Goal: Check status: Check status

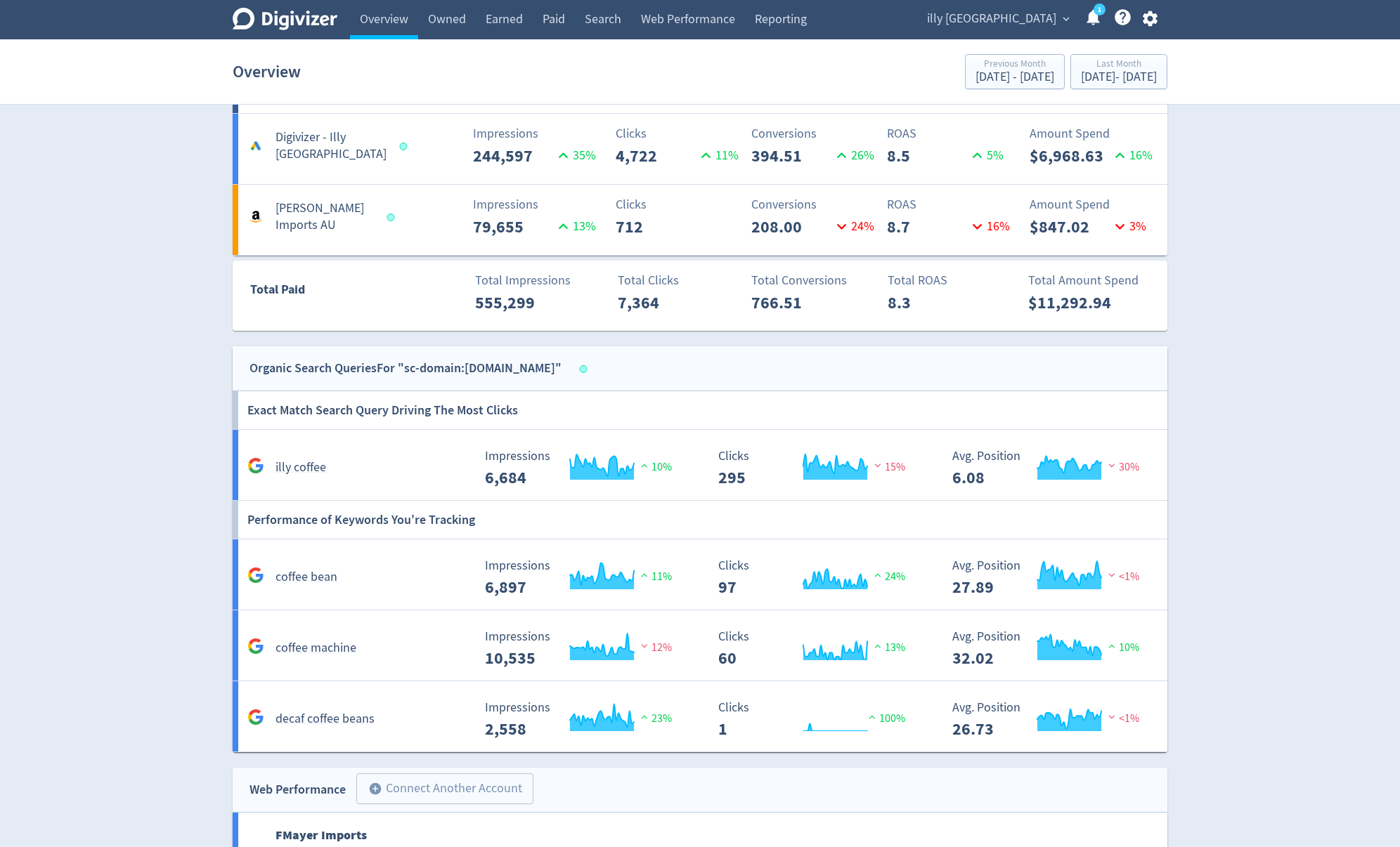
click at [1027, 13] on span "illy [GEOGRAPHIC_DATA]" at bounding box center [992, 19] width 130 height 22
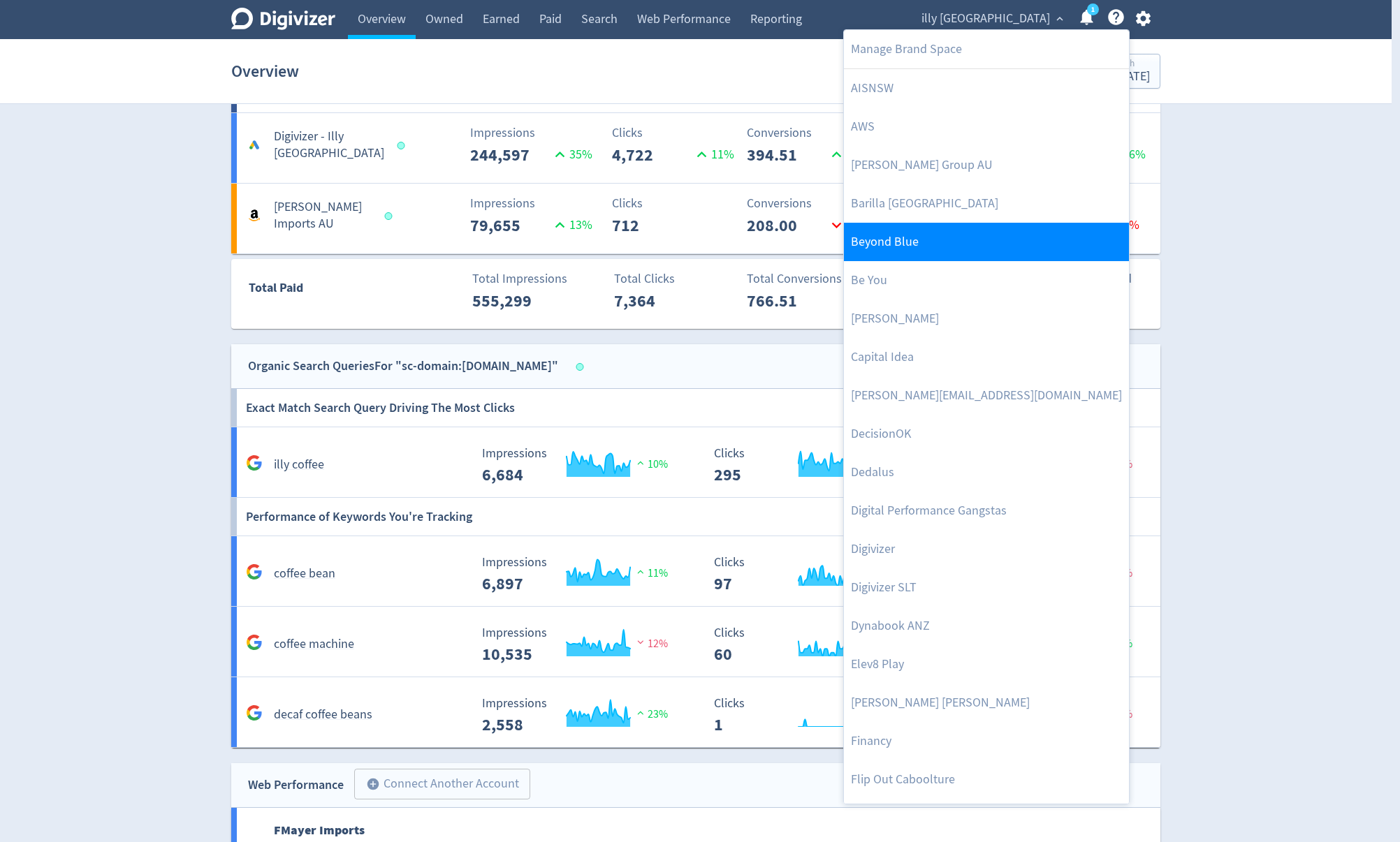
click at [916, 246] on link "Beyond Blue" at bounding box center [987, 242] width 285 height 39
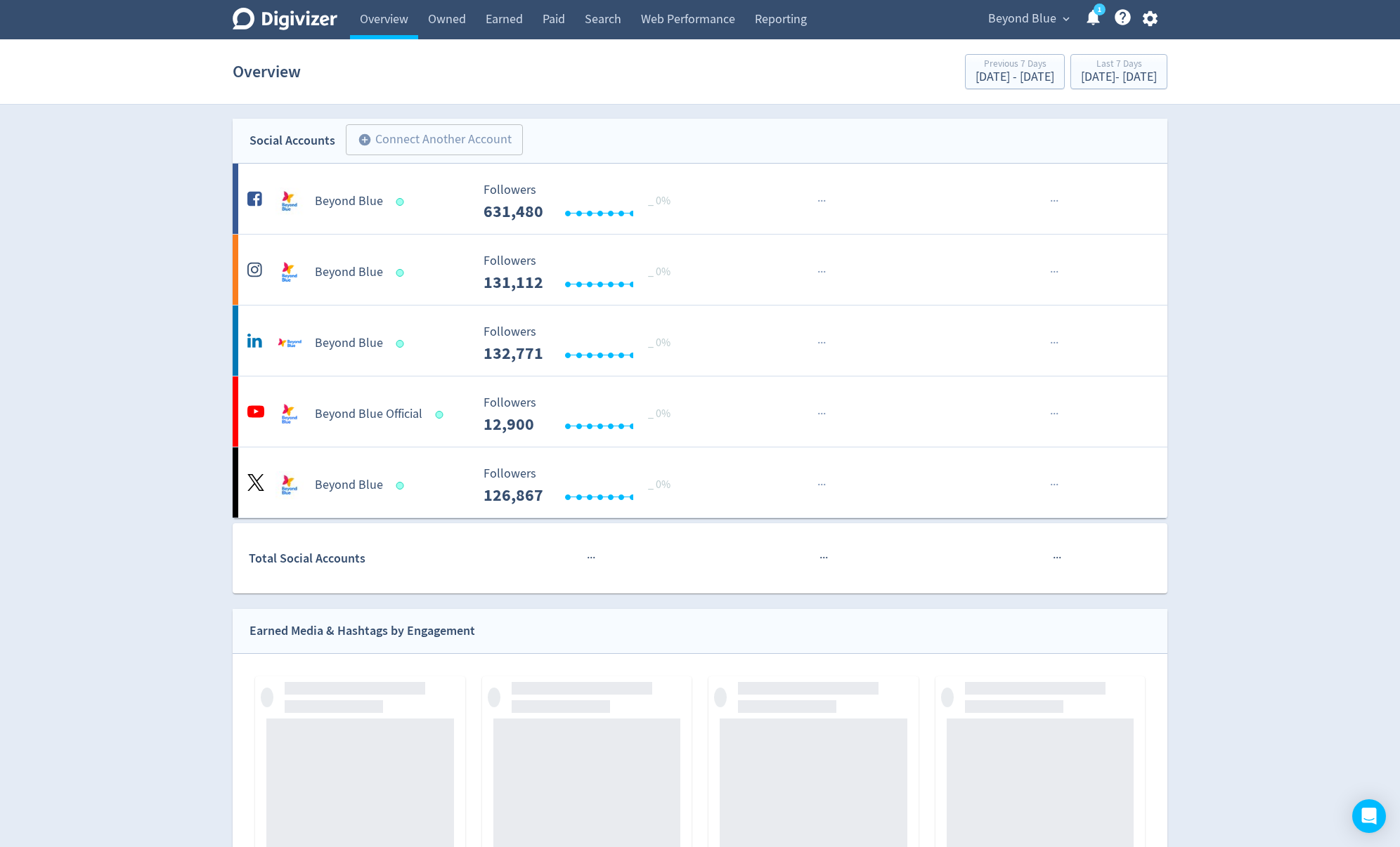
scroll to position [56, 0]
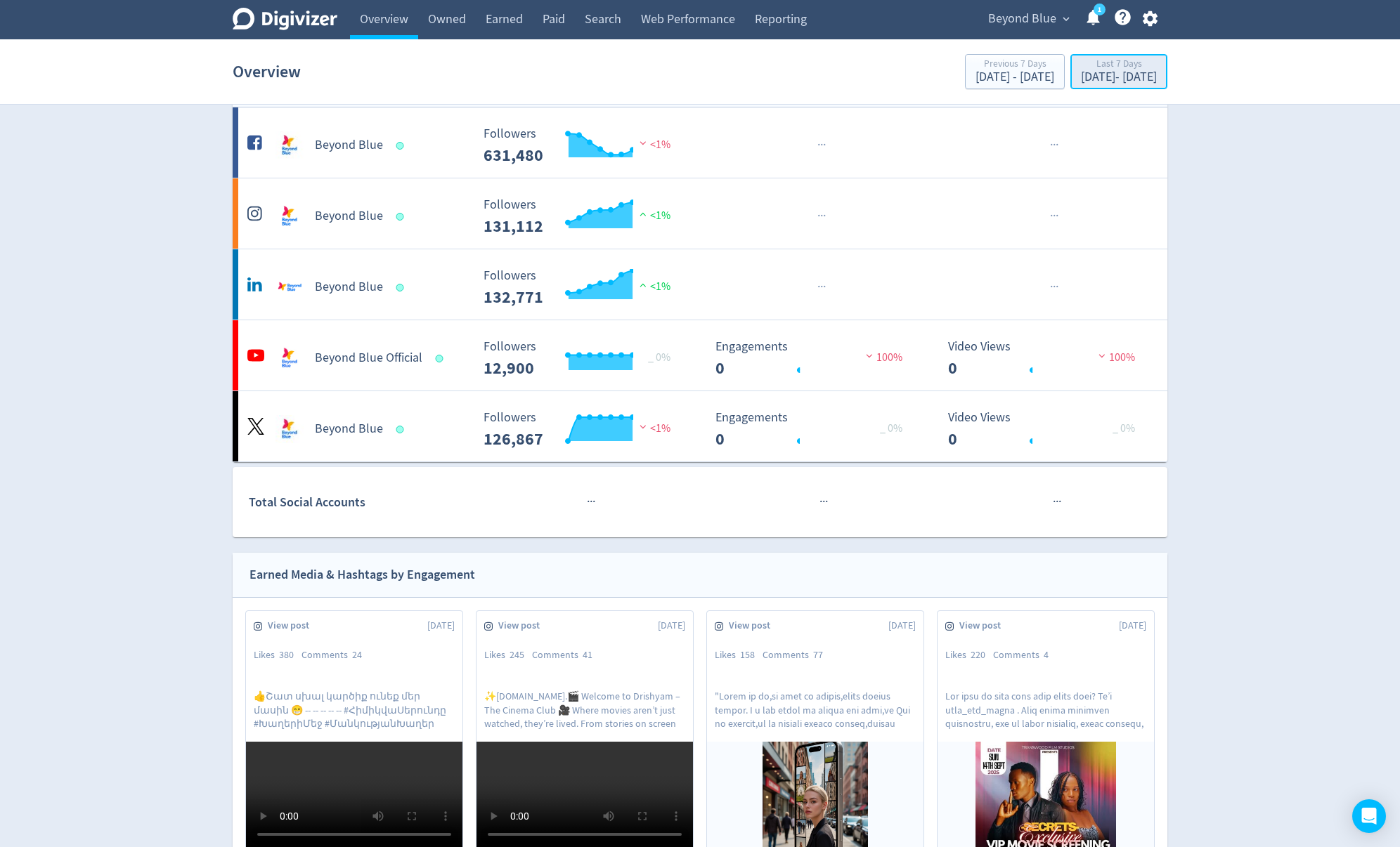
click at [1114, 85] on div "Last 7 Days [DATE] - [DATE]" at bounding box center [1119, 72] width 88 height 29
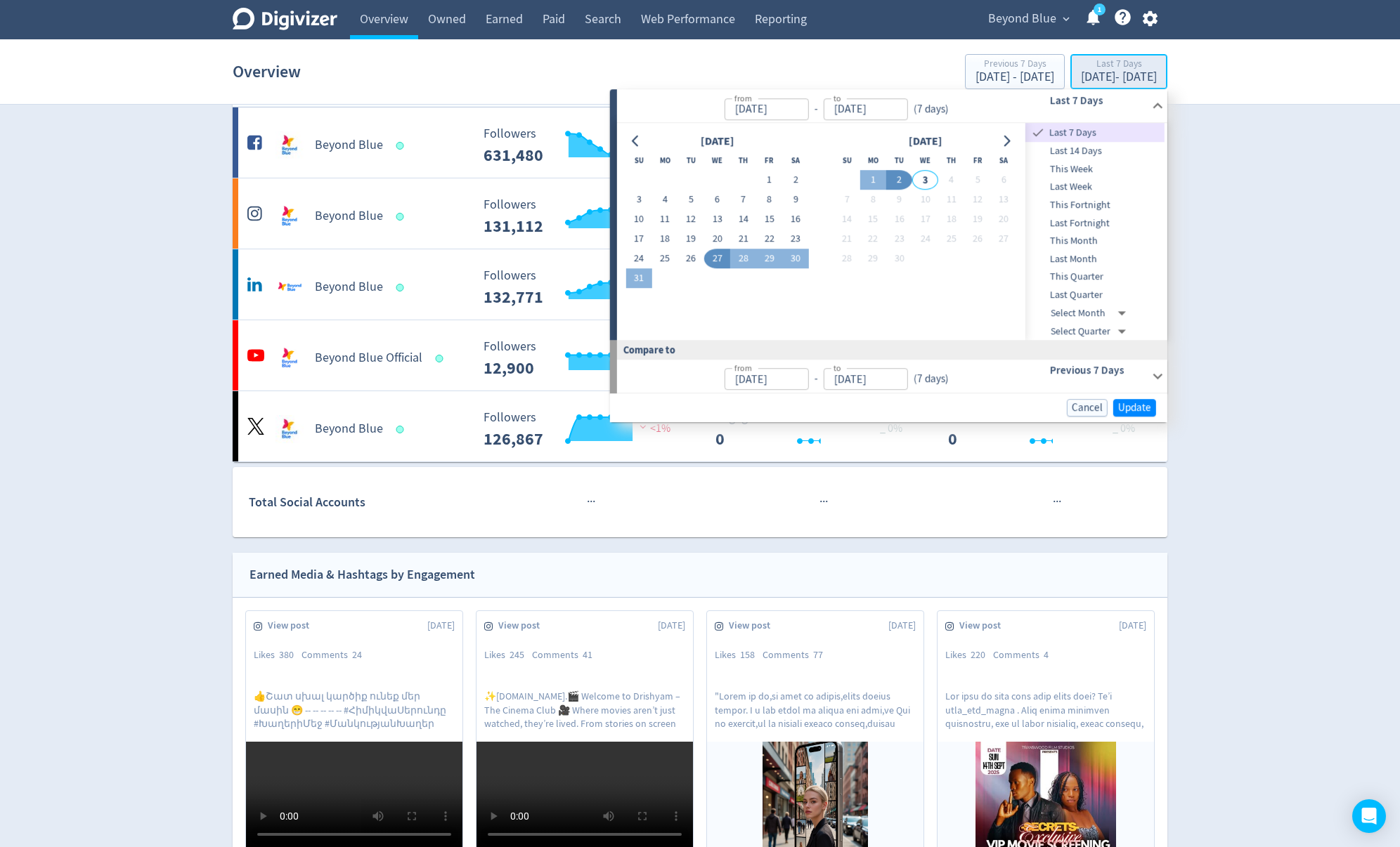
type input "[DATE]"
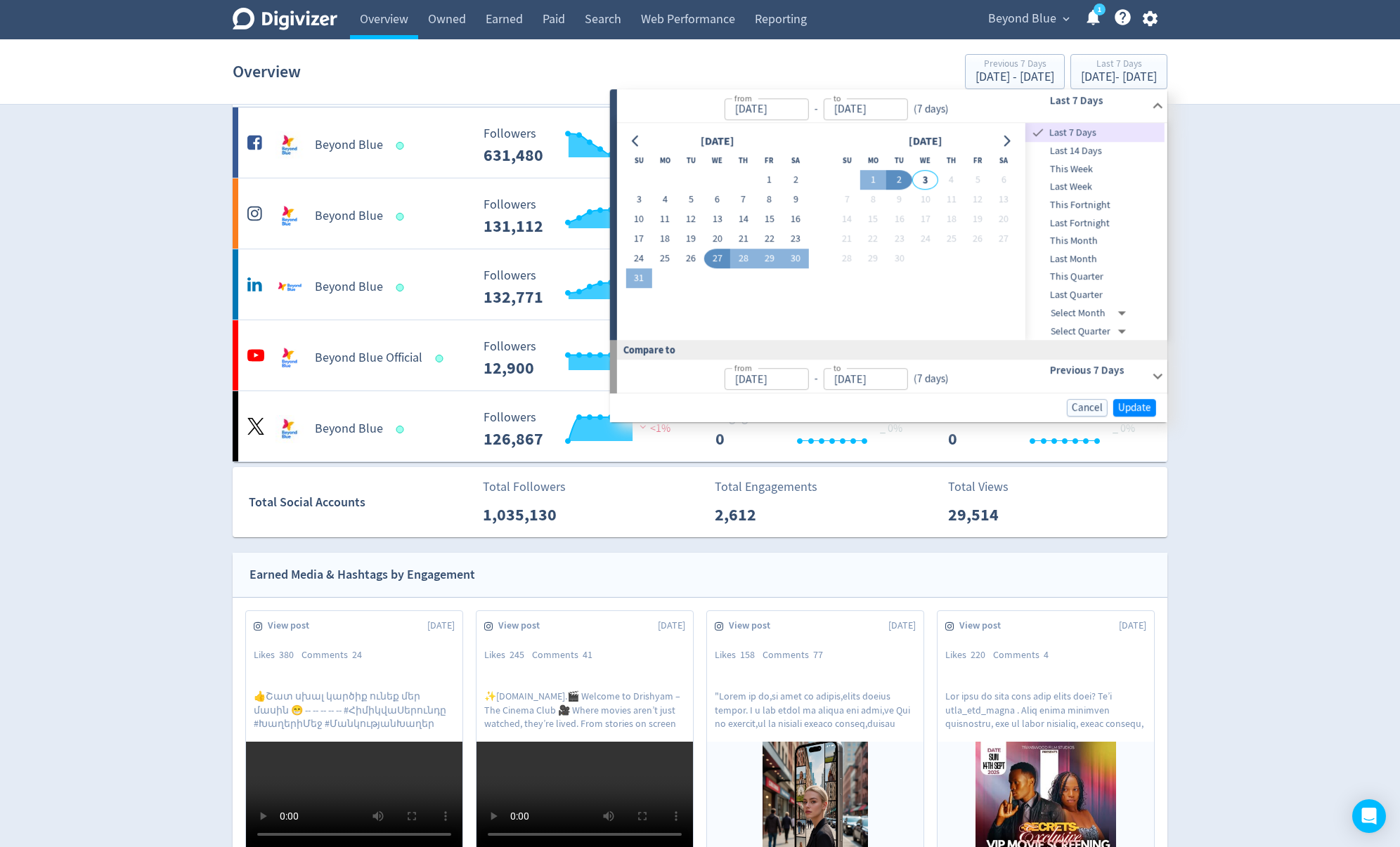
click at [1092, 261] on span "Last Month" at bounding box center [1094, 259] width 139 height 16
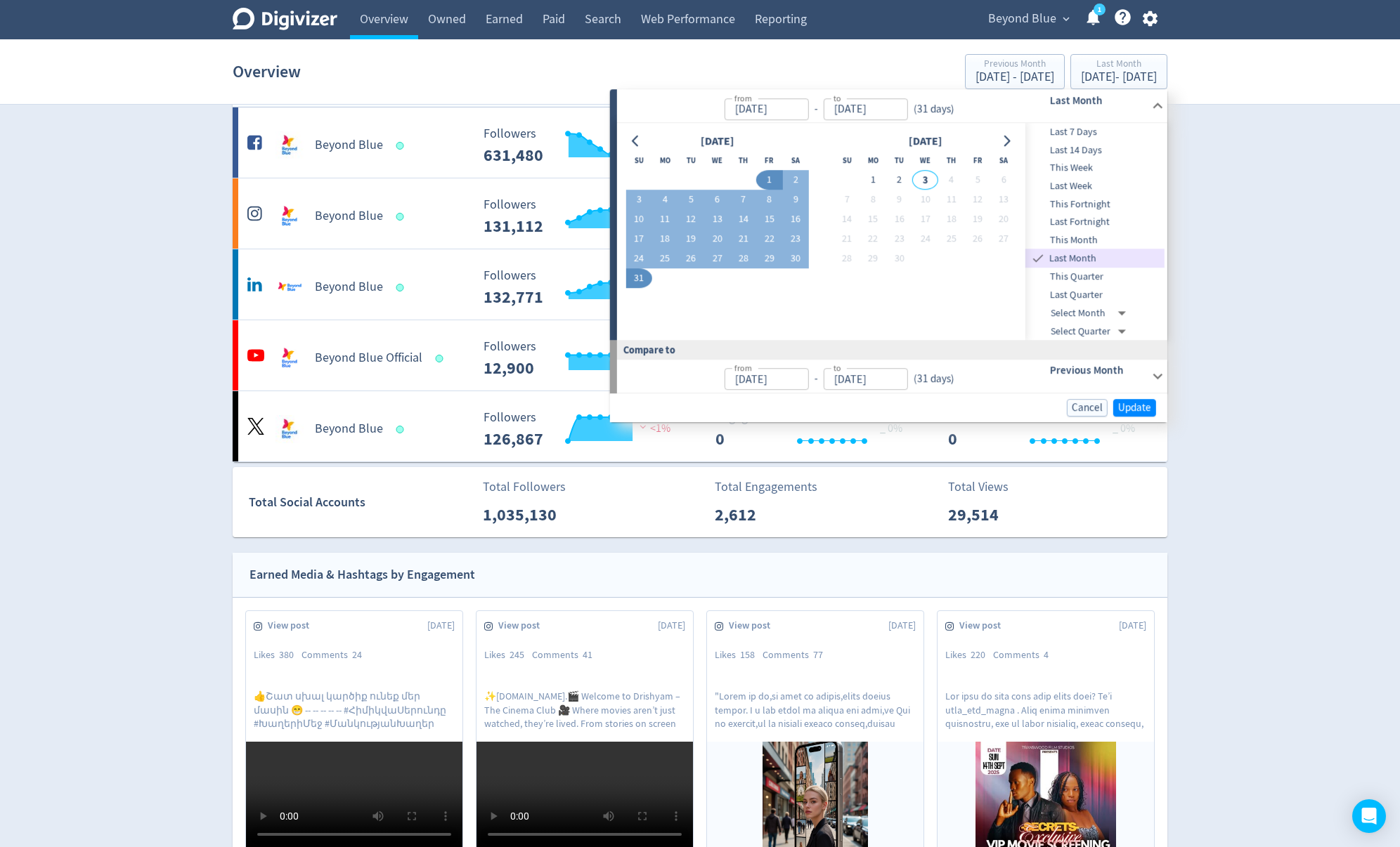
type input "[DATE]"
click at [1138, 410] on span "Update" at bounding box center [1135, 408] width 33 height 11
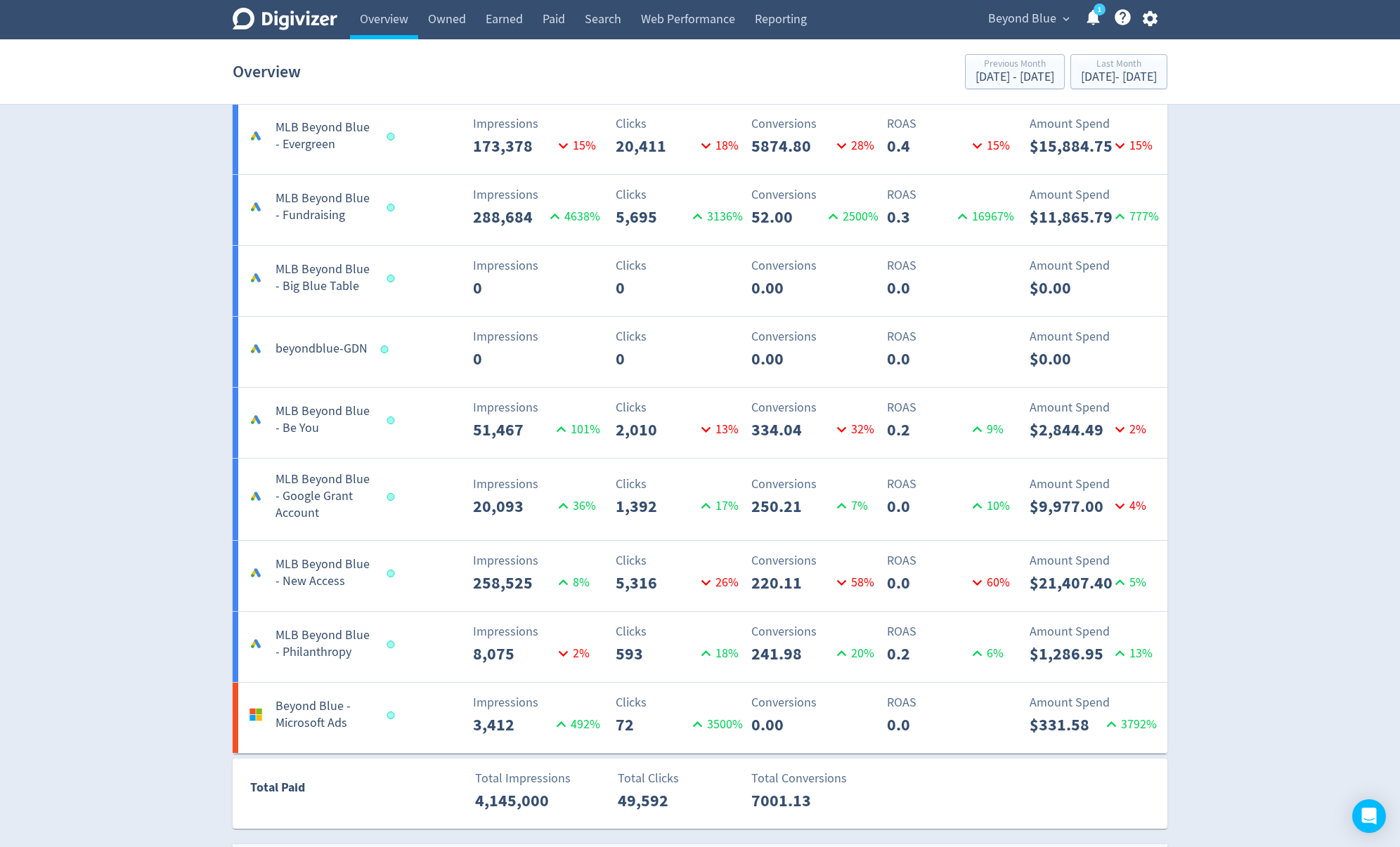
scroll to position [2140, 0]
drag, startPoint x: 70, startPoint y: 99, endPoint x: 32, endPoint y: 33, distance: 76.2
click at [71, 100] on section "Overview Previous Month Jul 1, 2025 - Jul 31, 2025 Last Month Aug 1, 2025 - Aug…" at bounding box center [700, 72] width 1400 height 65
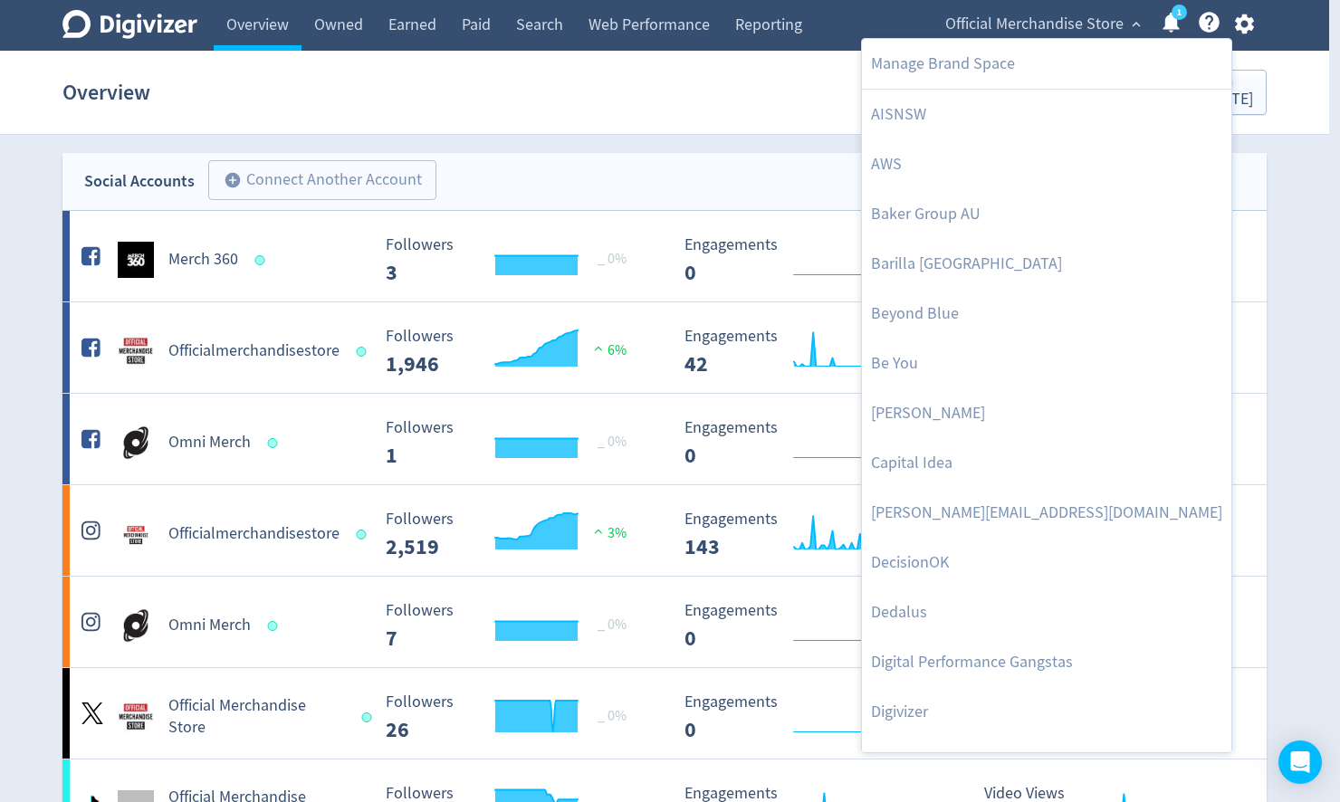
scroll to position [766, 0]
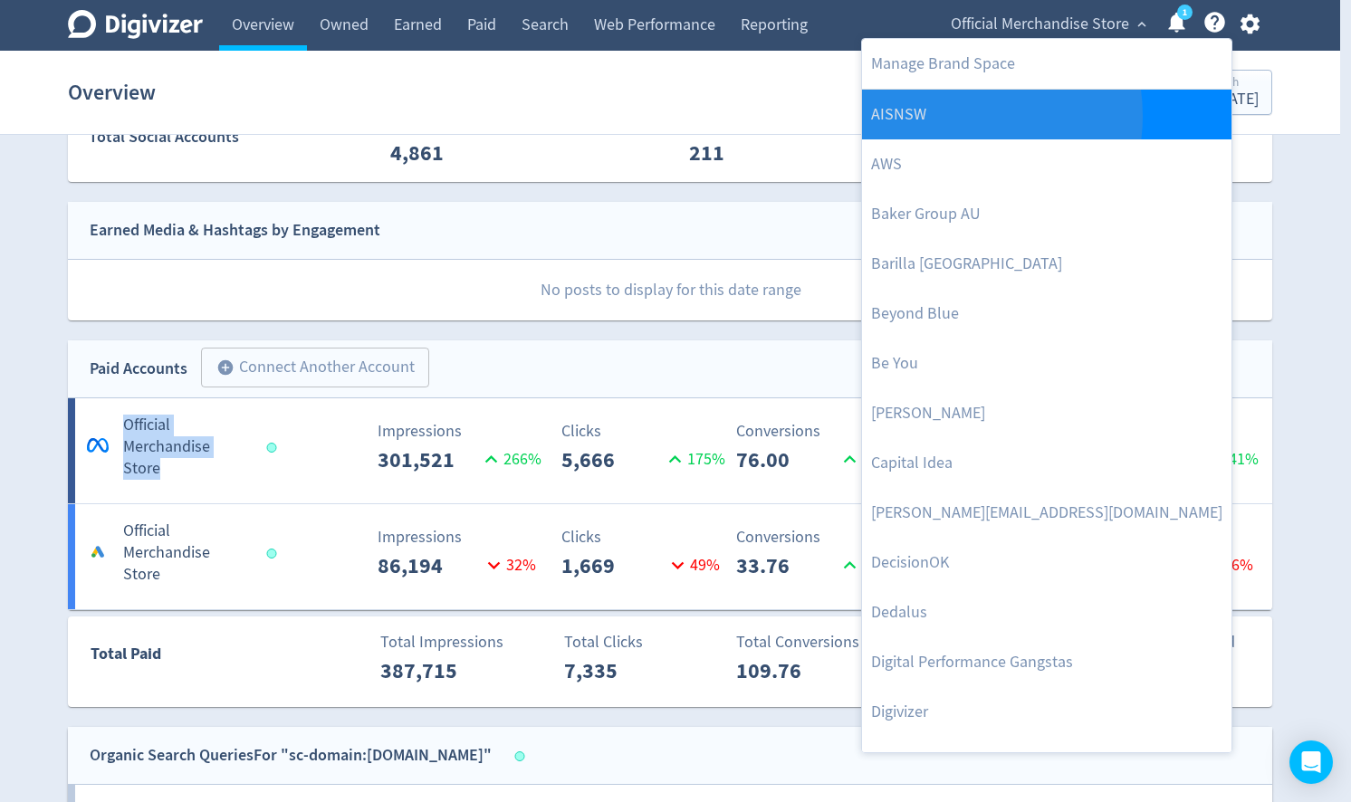
click at [946, 116] on link "AISNSW" at bounding box center [1047, 115] width 370 height 50
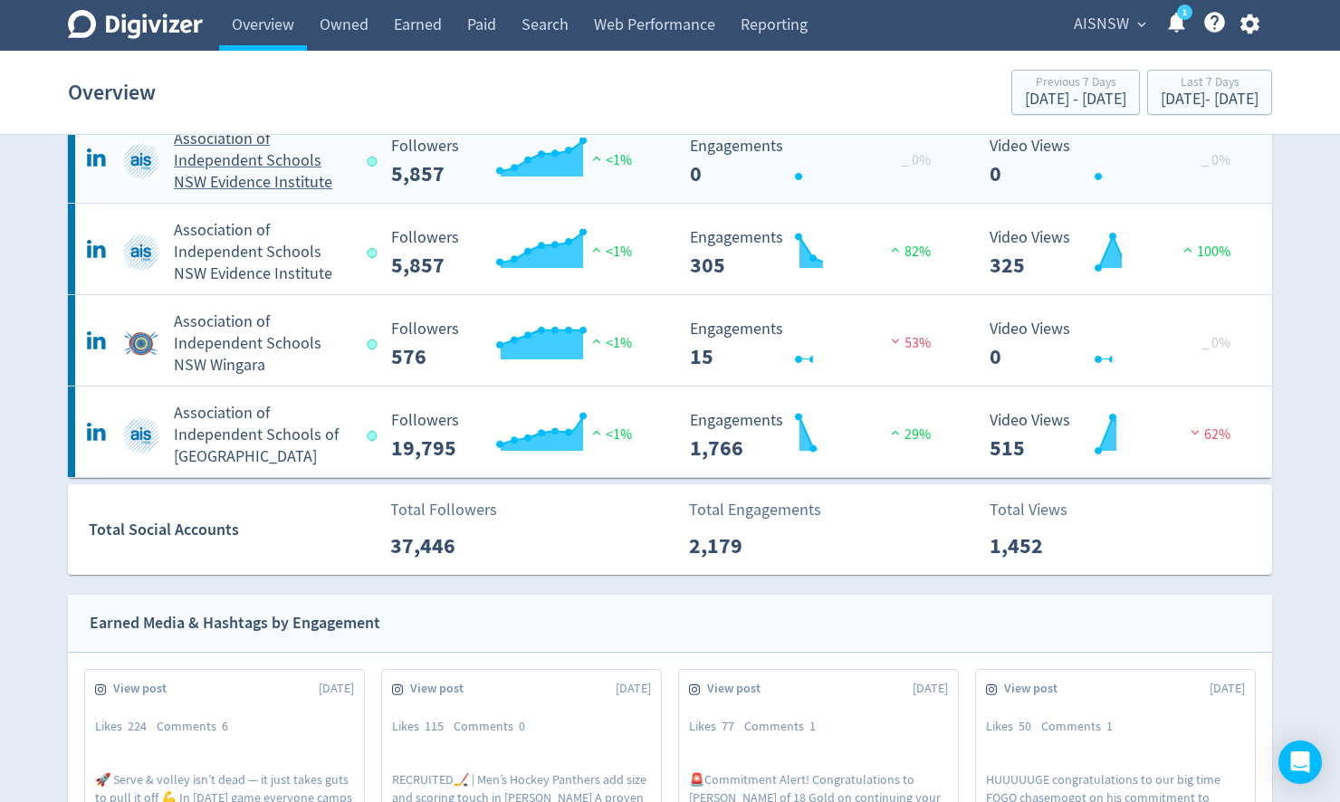
scroll to position [290, 0]
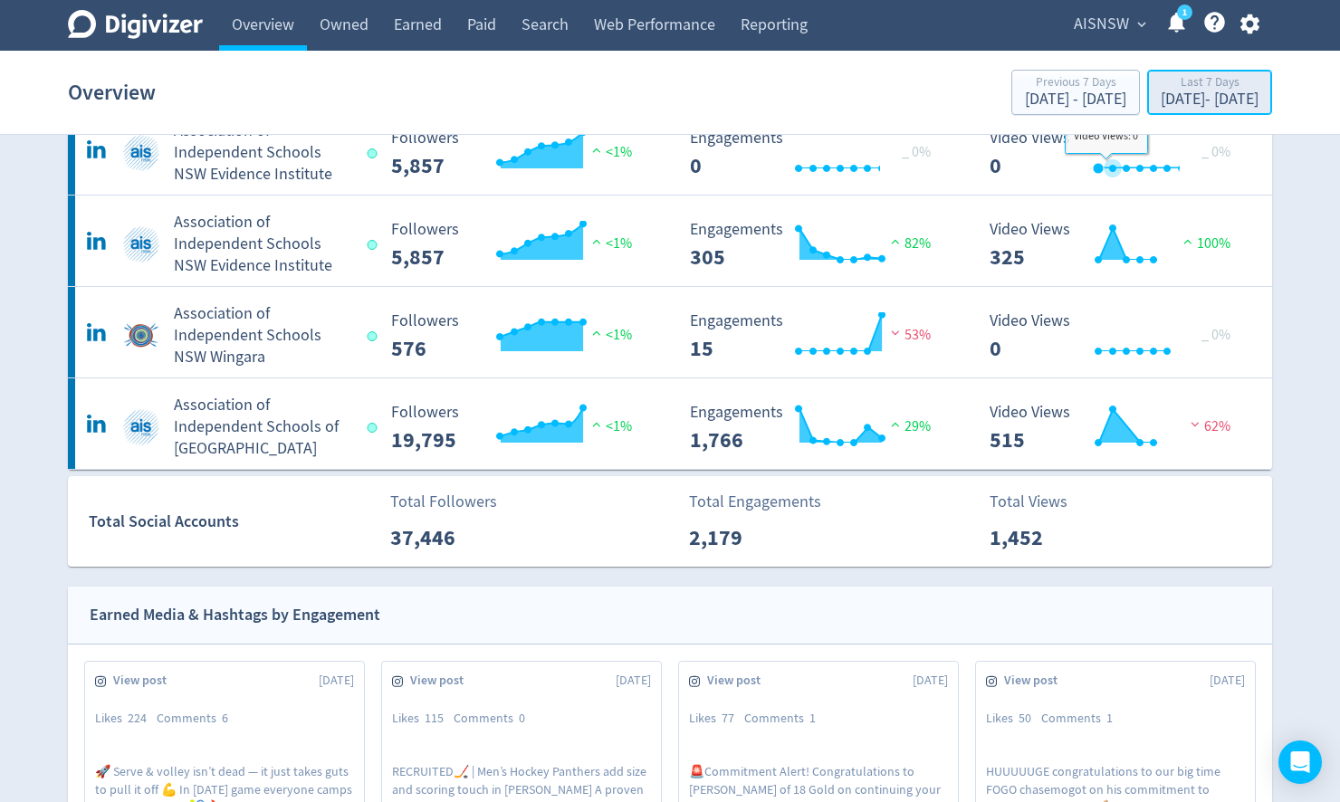
click at [1161, 98] on div "[DATE] - [DATE]" at bounding box center [1210, 99] width 98 height 16
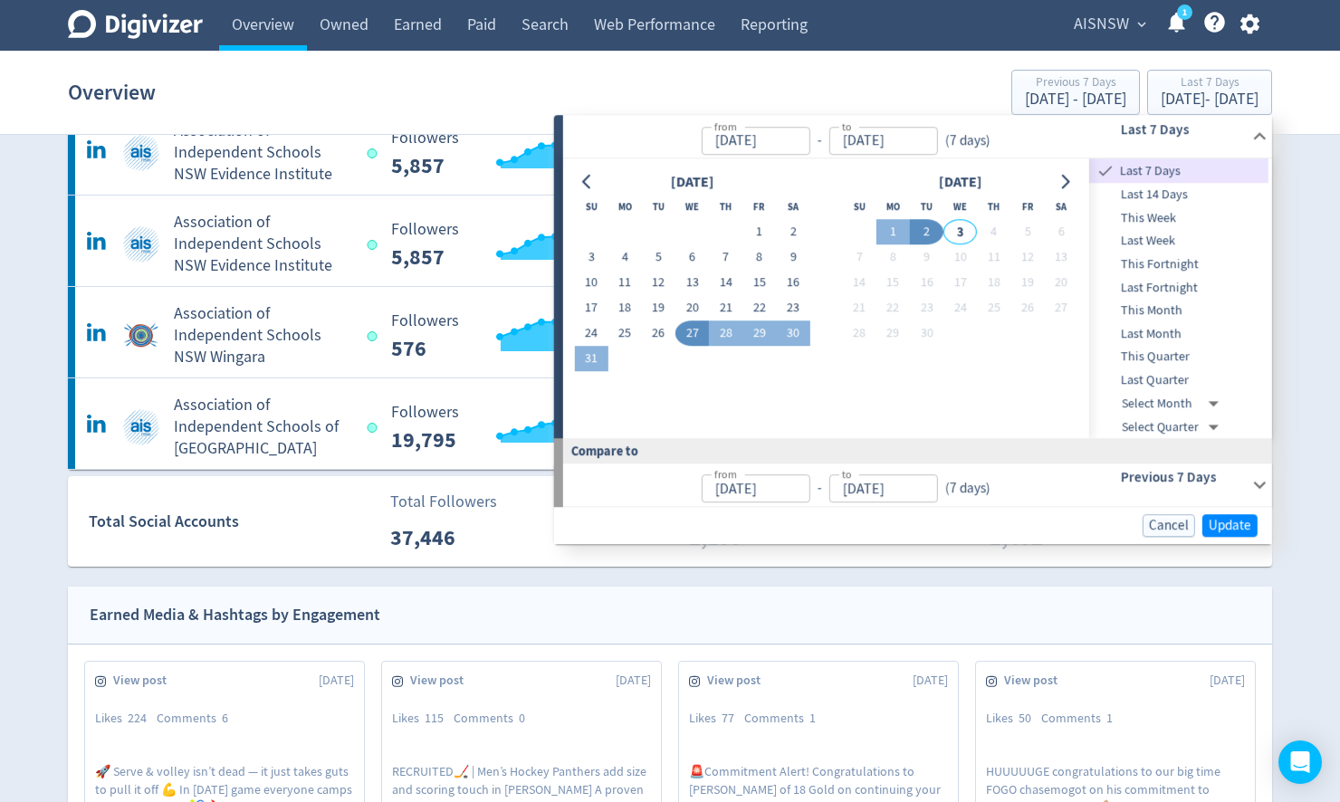
click at [1158, 327] on span "Last Month" at bounding box center [1179, 334] width 179 height 20
type input "[DATE]"
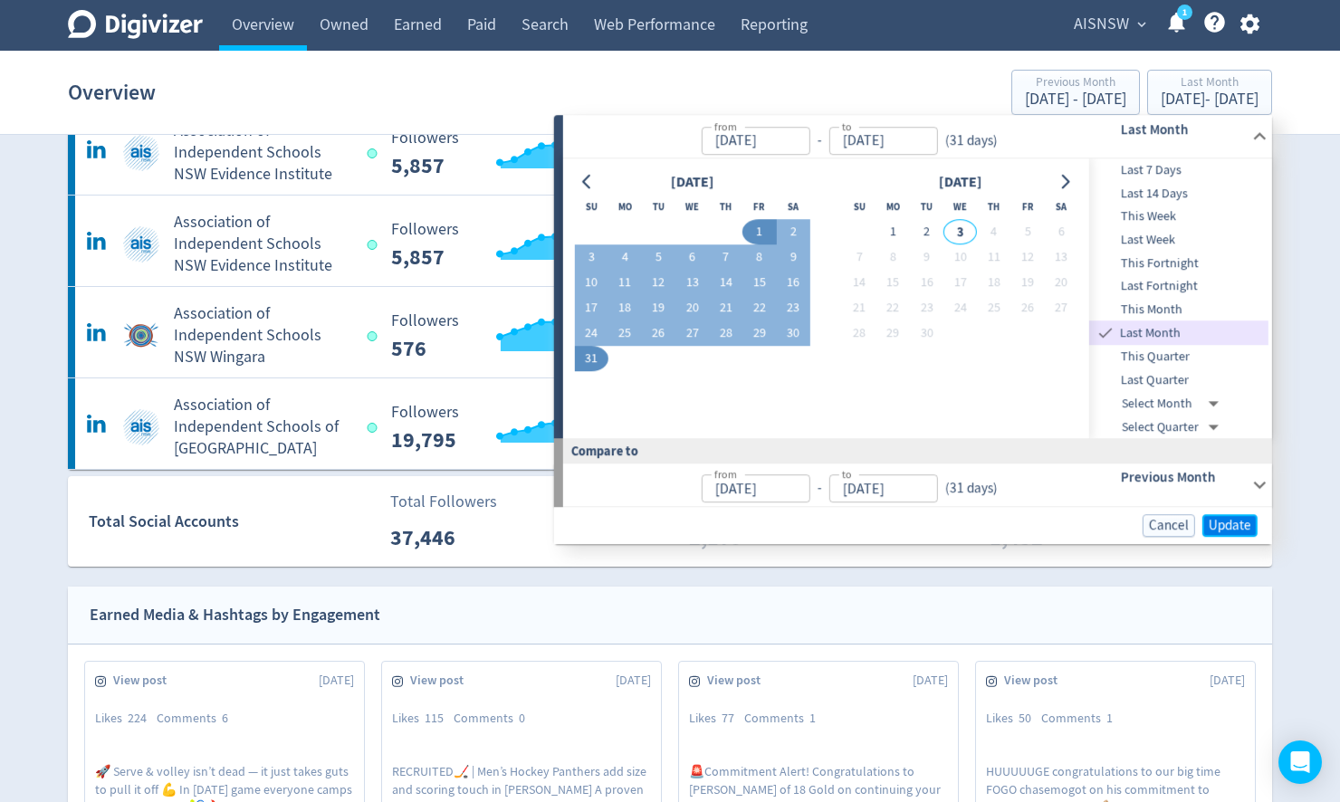
click at [1230, 528] on span "Update" at bounding box center [1230, 526] width 43 height 14
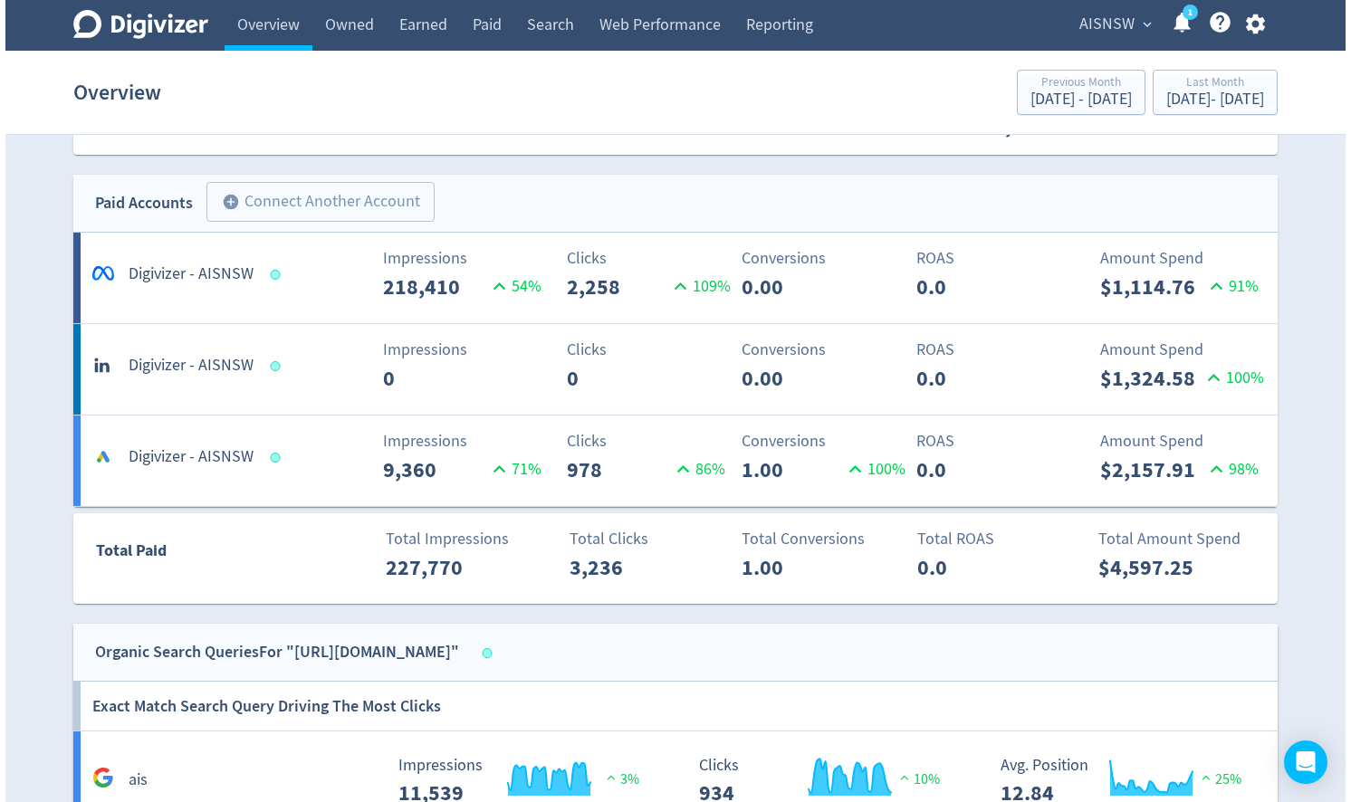
scroll to position [1270, 0]
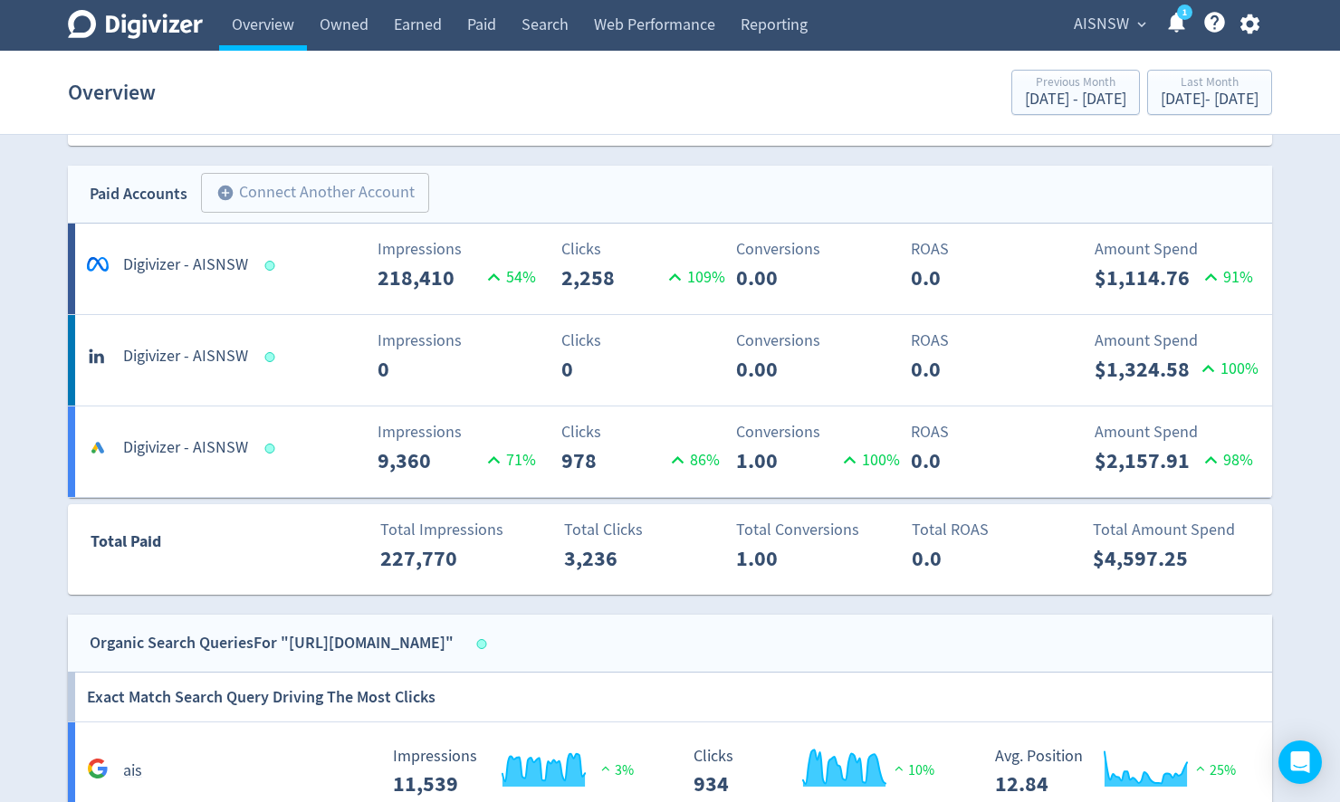
click at [1101, 22] on span "AISNSW" at bounding box center [1101, 24] width 55 height 29
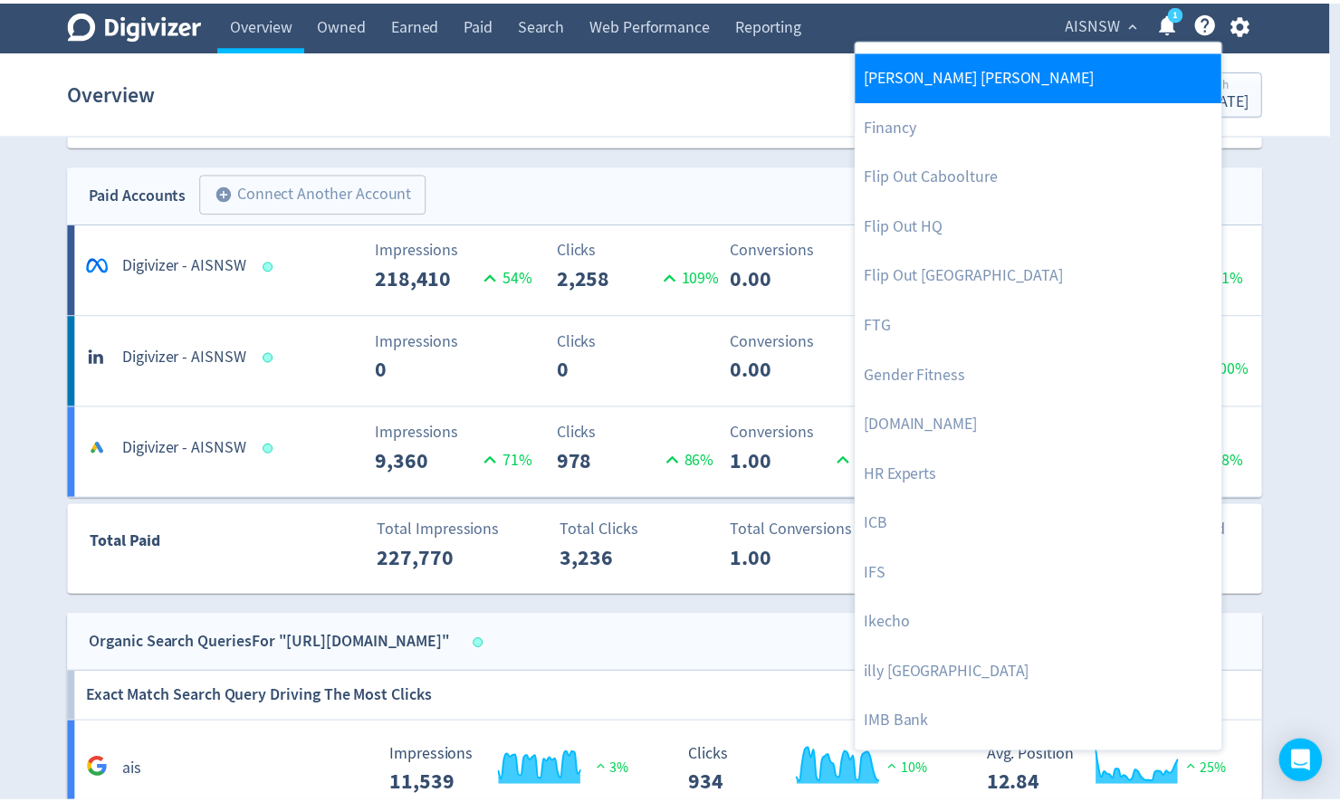
scroll to position [869, 0]
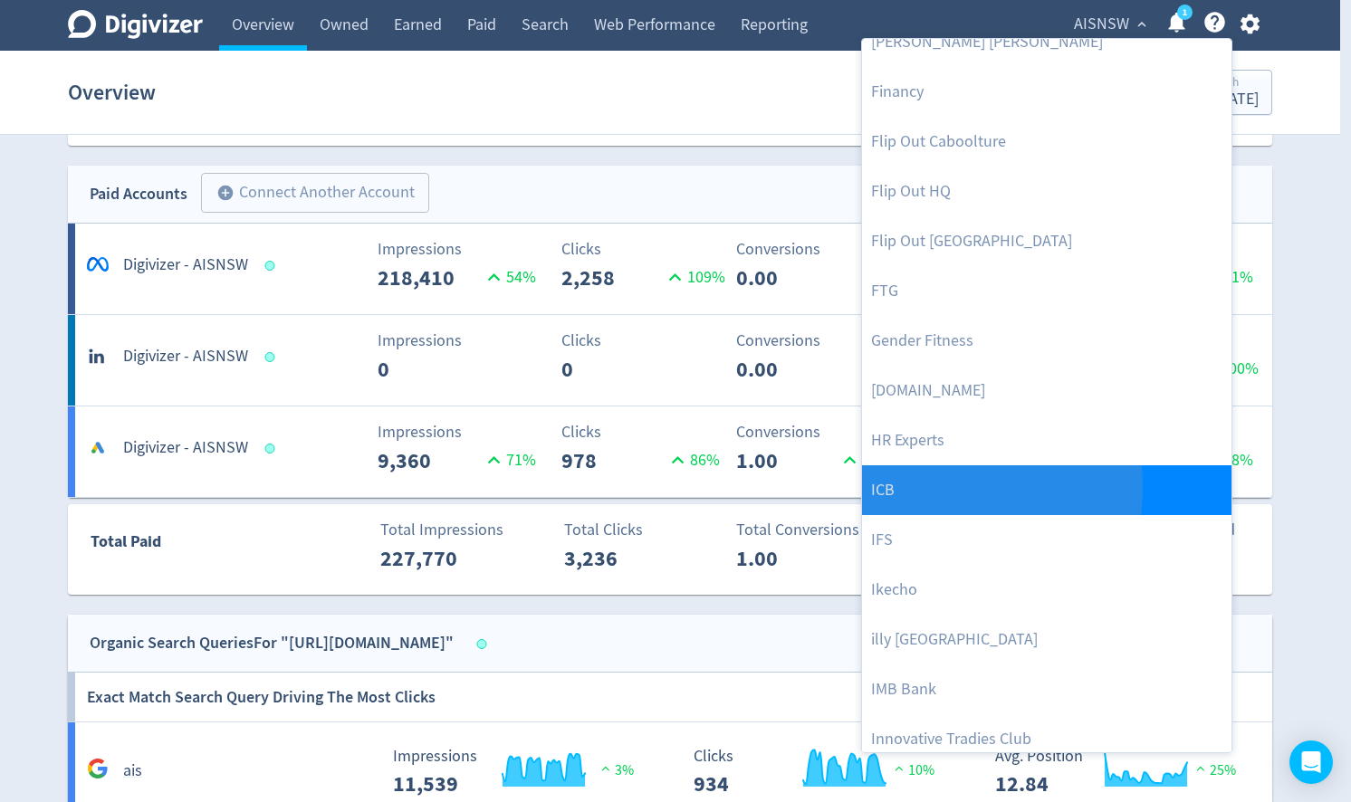
drag, startPoint x: 902, startPoint y: 488, endPoint x: 895, endPoint y: 495, distance: 9.6
click at [902, 489] on link "ICB" at bounding box center [1047, 491] width 370 height 50
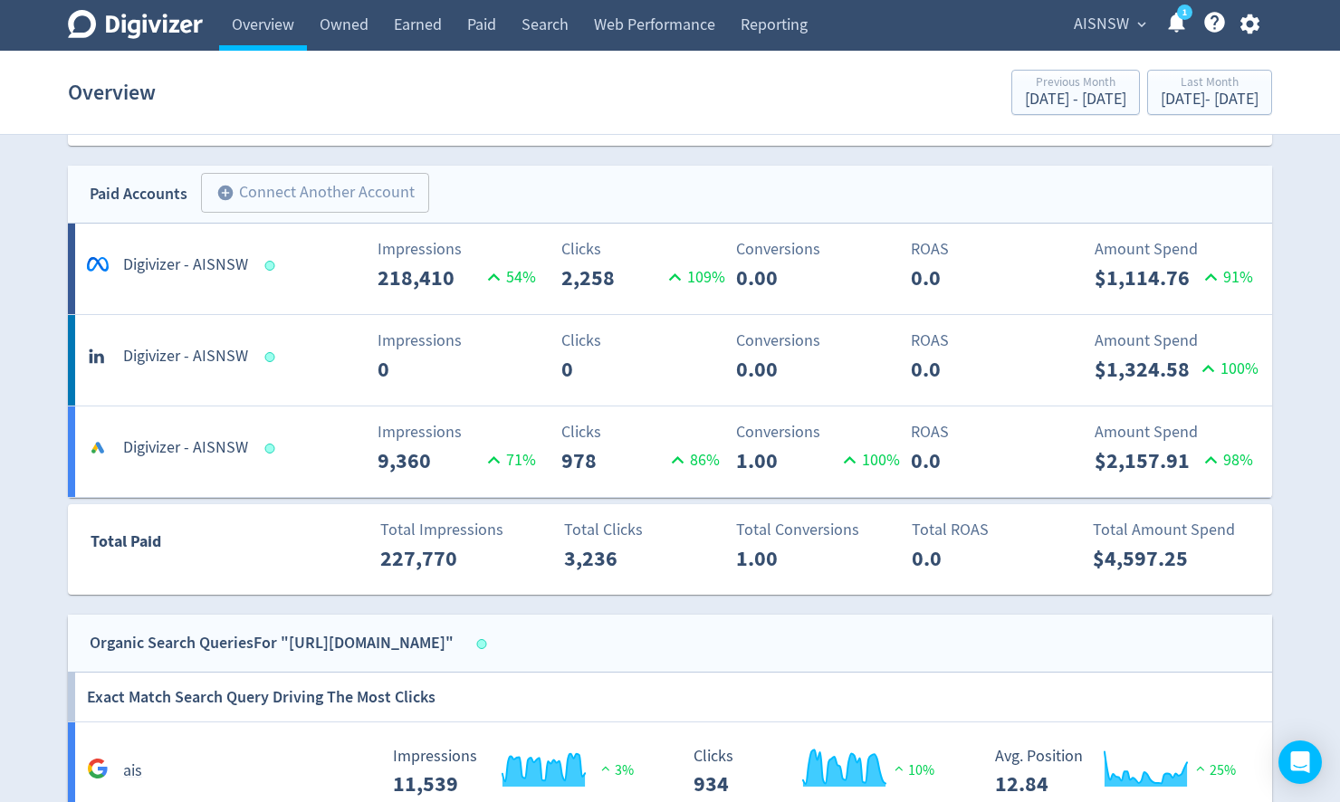
scroll to position [0, 0]
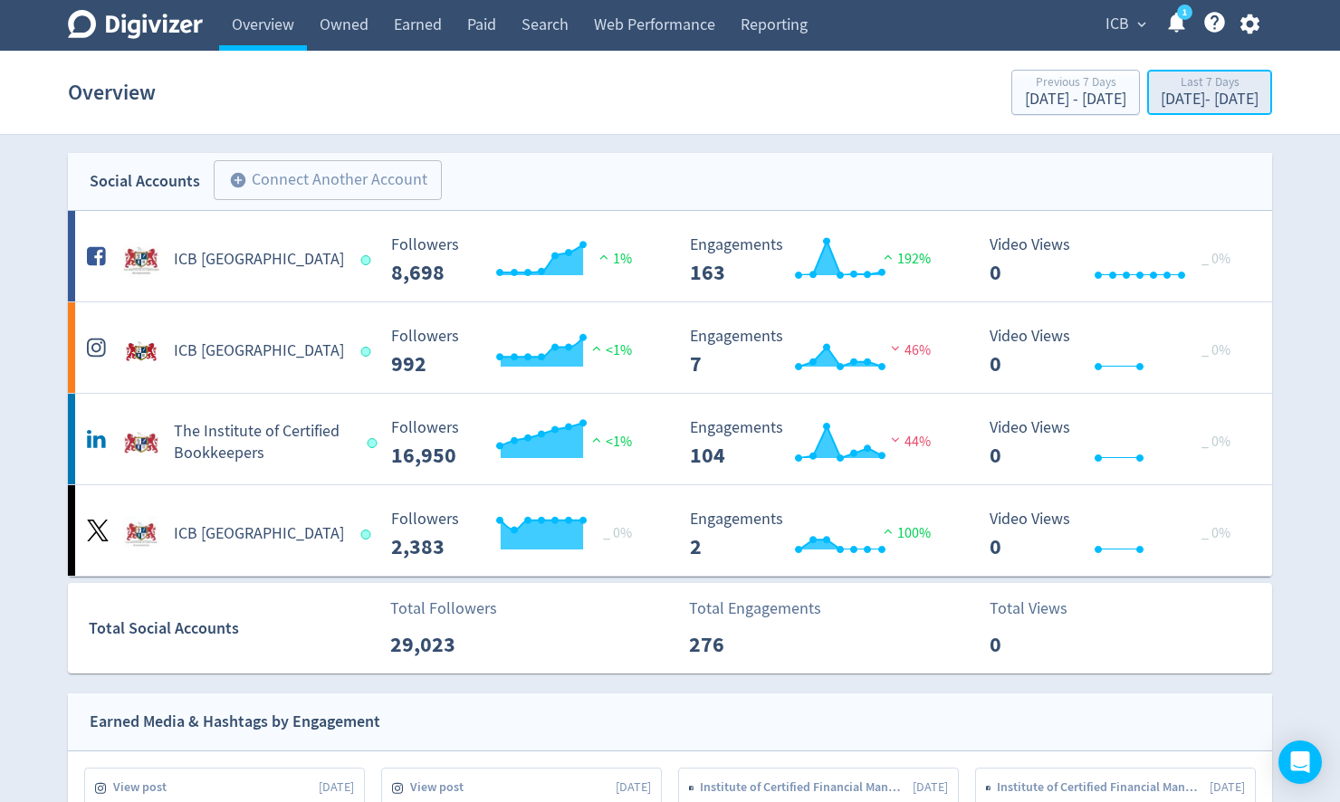
click at [1197, 94] on div "[DATE] - [DATE]" at bounding box center [1210, 99] width 98 height 16
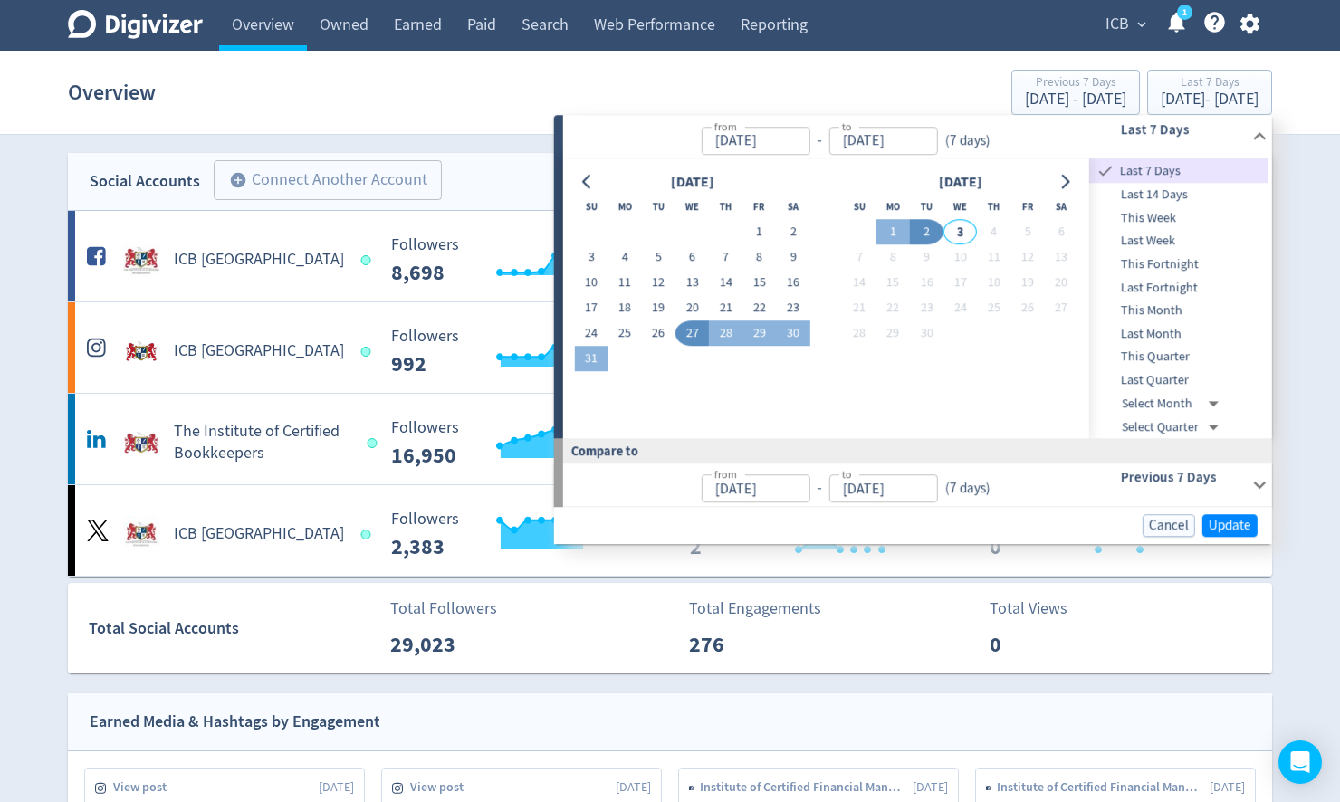
click at [1163, 331] on span "Last Month" at bounding box center [1179, 334] width 179 height 20
type input "[DATE]"
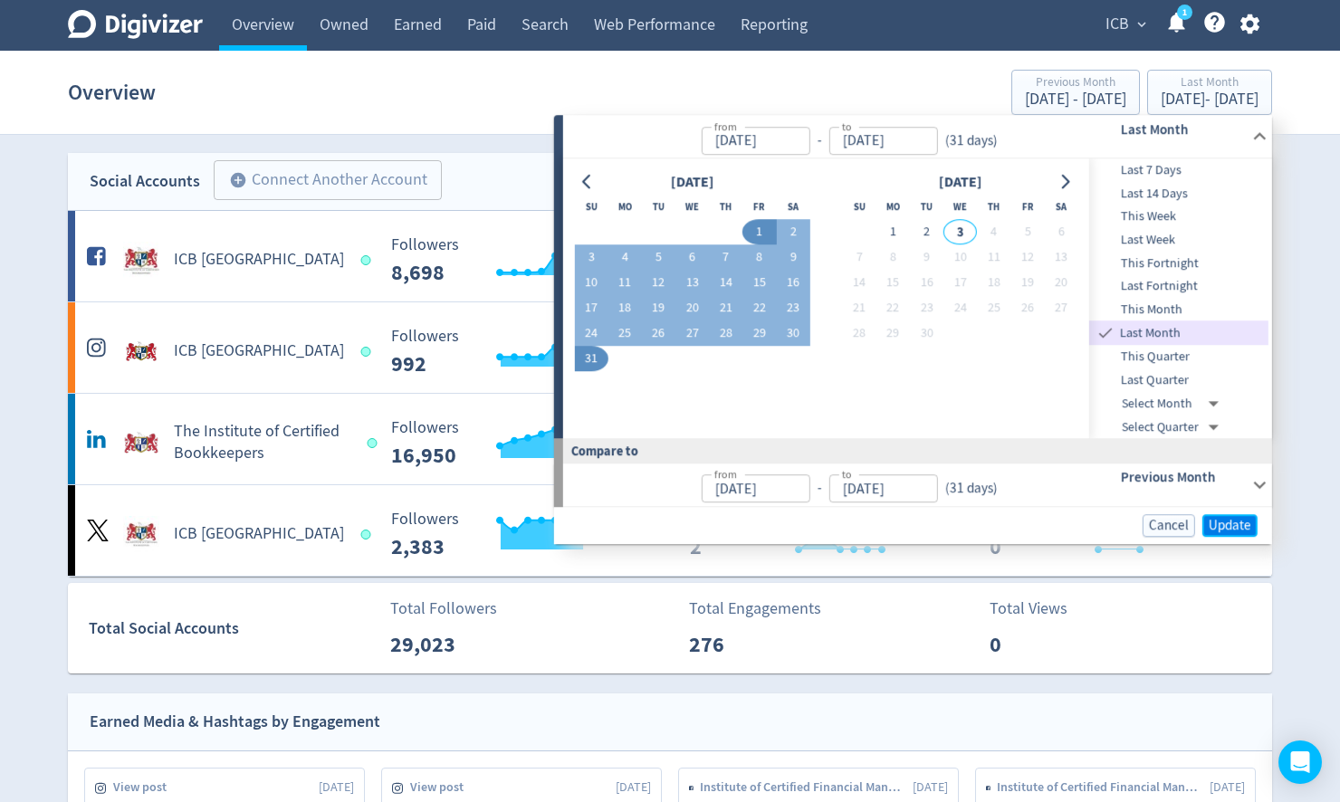
click at [1235, 522] on span "Update" at bounding box center [1230, 526] width 43 height 14
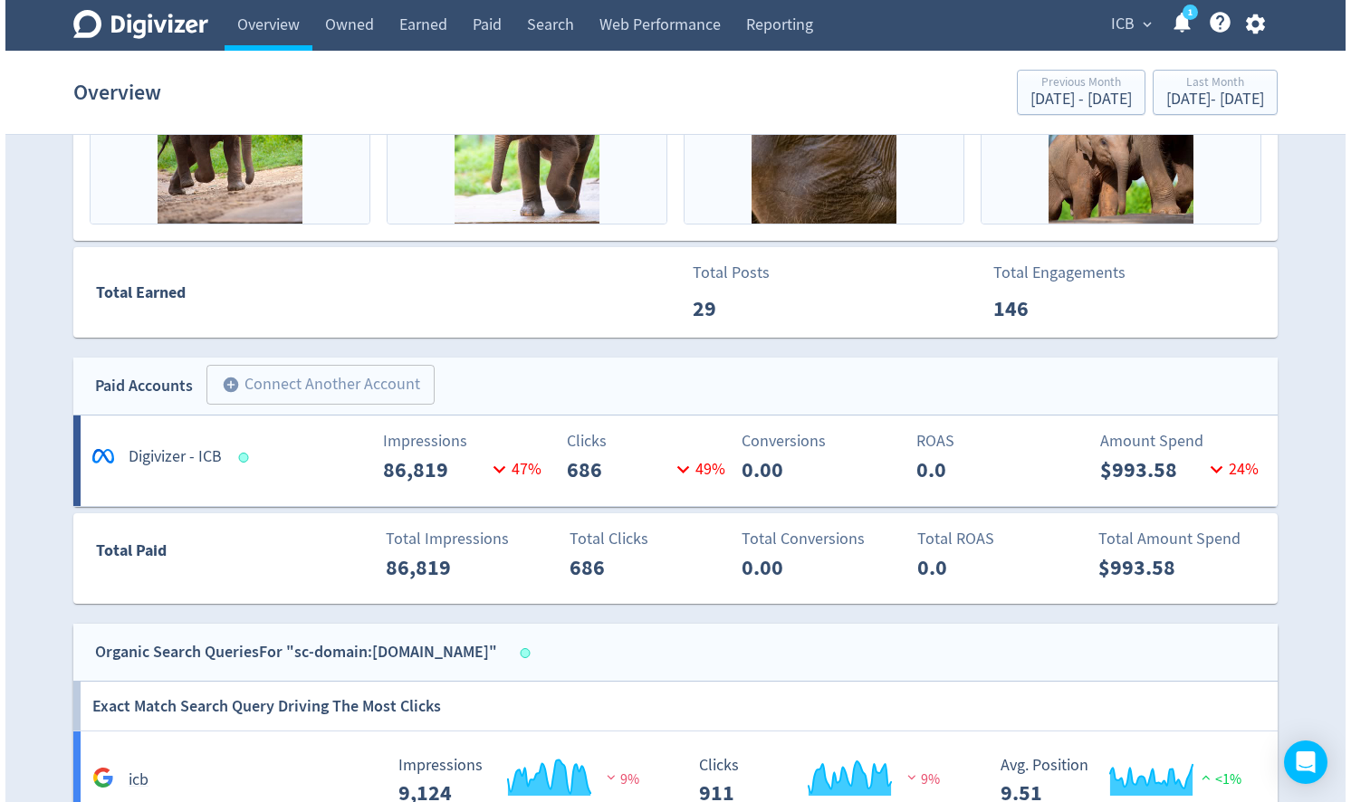
scroll to position [869, 0]
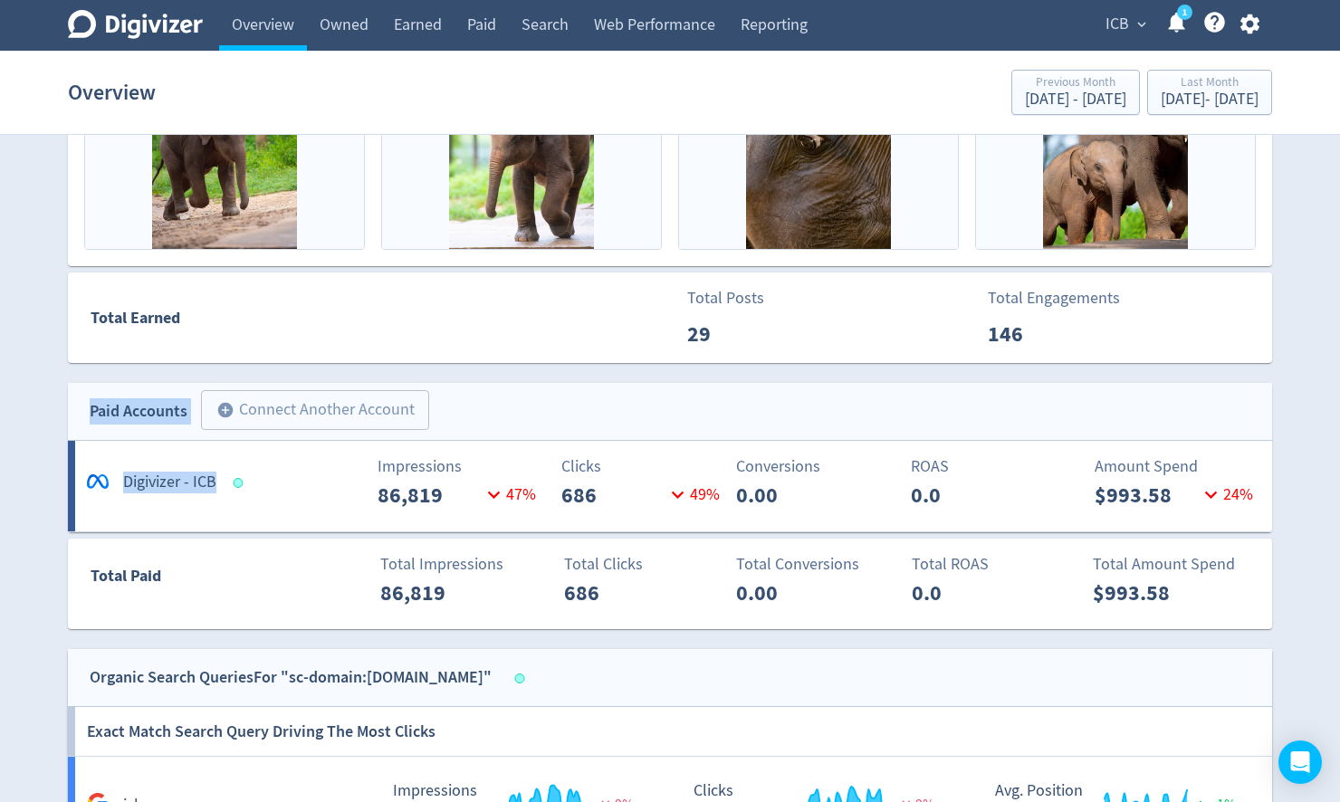
drag, startPoint x: 49, startPoint y: 406, endPoint x: 257, endPoint y: 482, distance: 221.8
click at [257, 482] on div "Digivizer Logo [PERSON_NAME] Logo Overview Owned Earned Paid Search Web Perform…" at bounding box center [670, 417] width 1340 height 2572
click at [1139, 24] on span "expand_more" at bounding box center [1142, 24] width 16 height 16
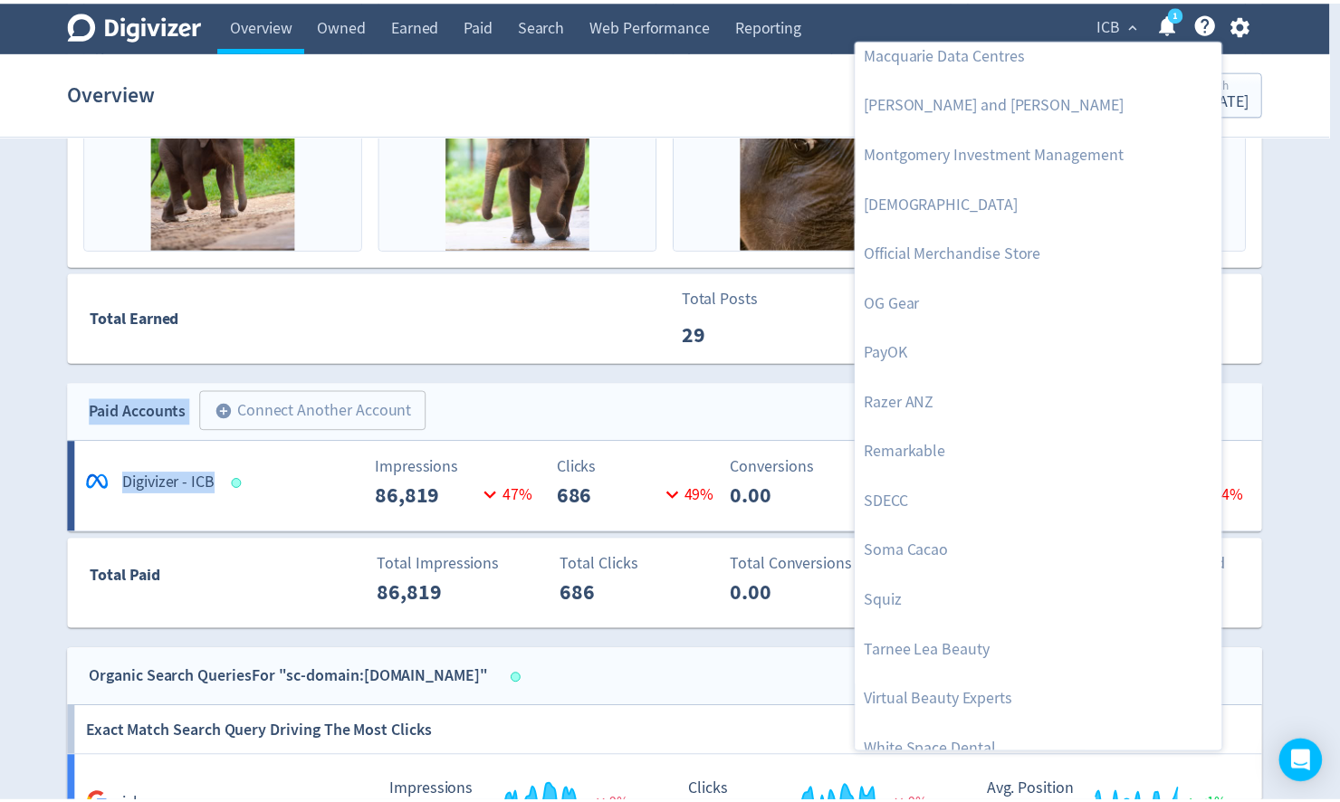
scroll to position [1925, 0]
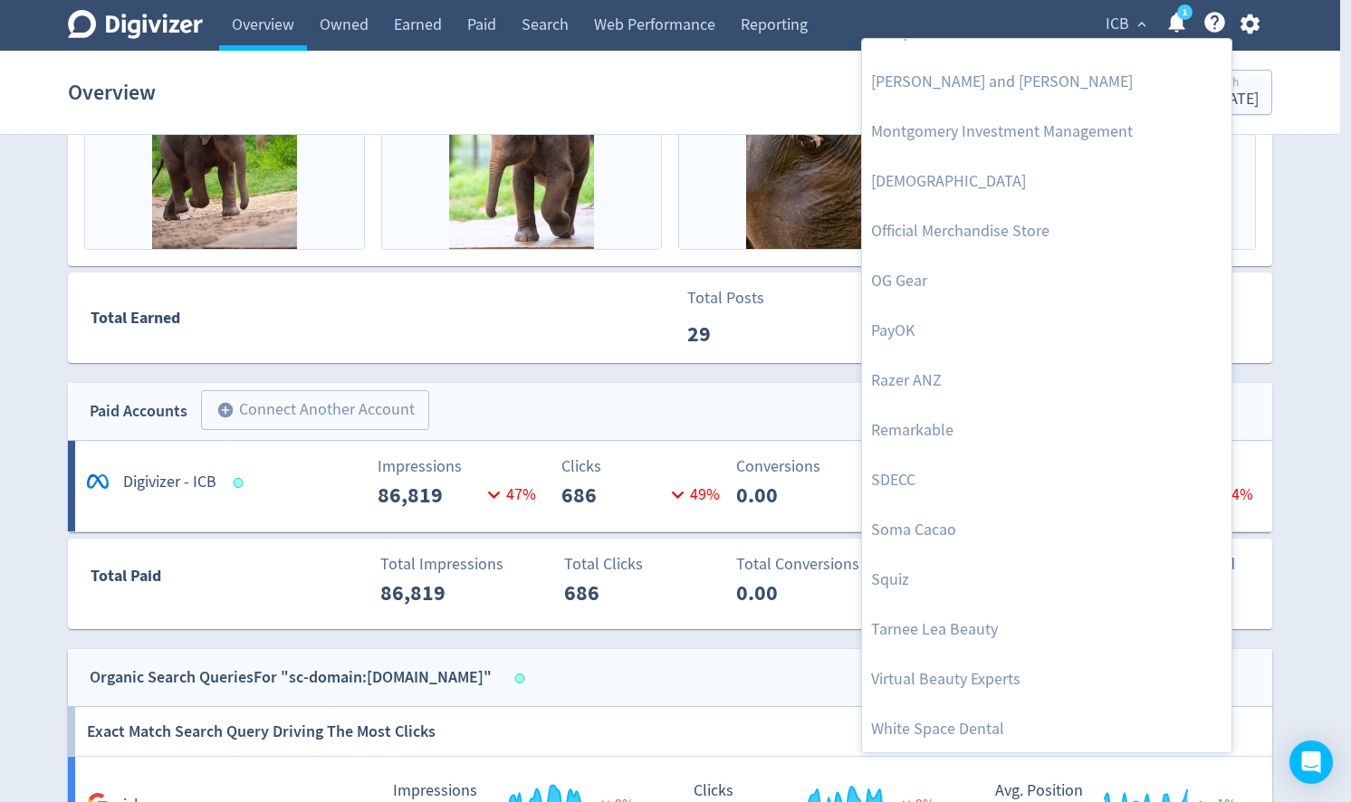
click at [12, 348] on div at bounding box center [675, 401] width 1351 height 802
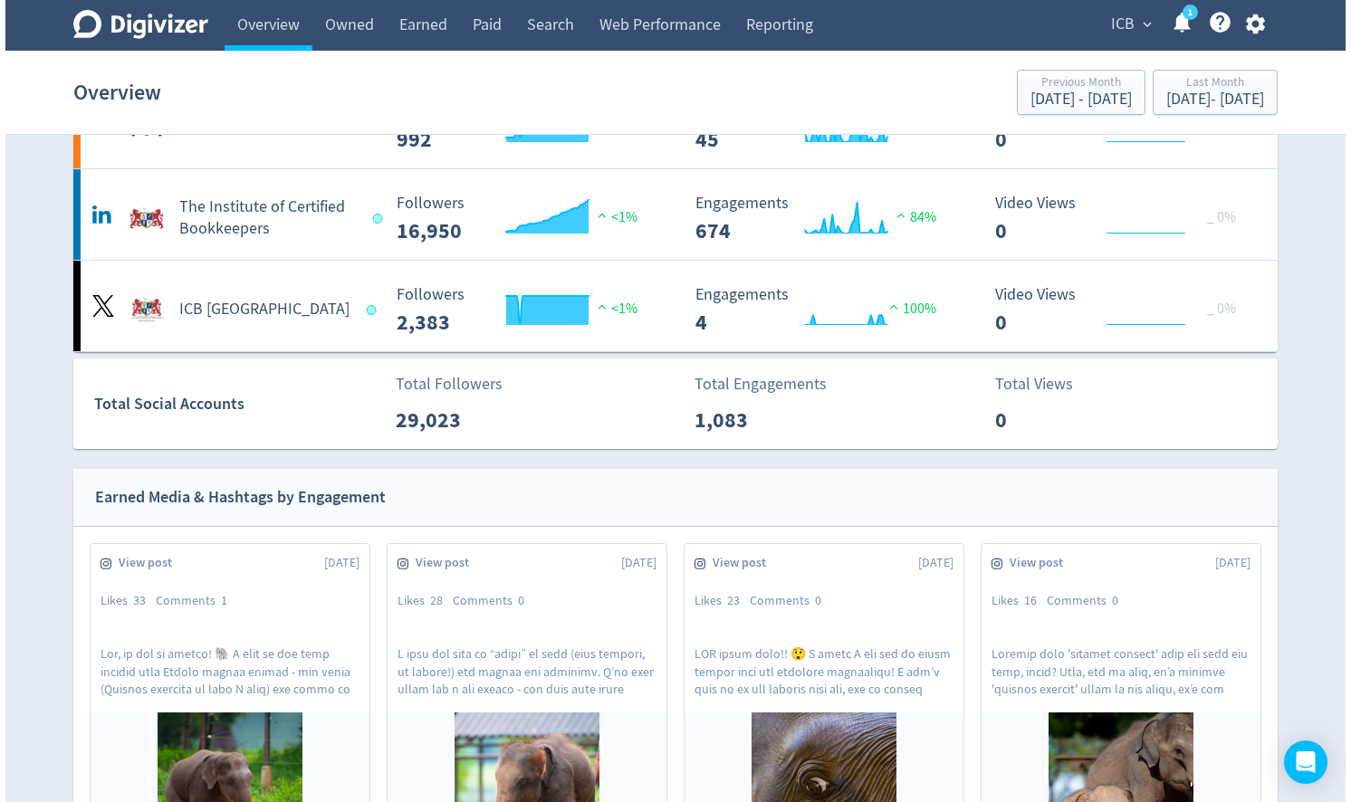
scroll to position [0, 0]
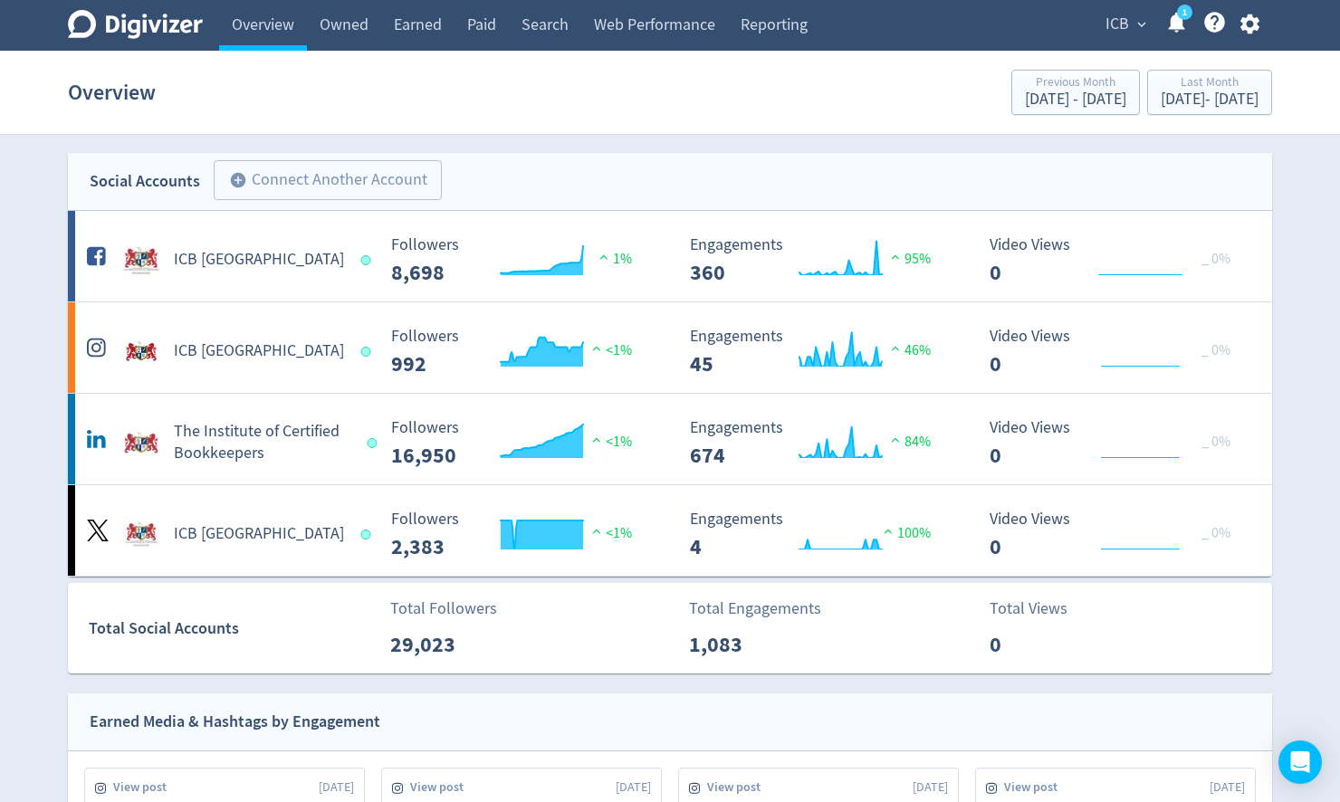
click at [1115, 31] on span "ICB" at bounding box center [1118, 24] width 24 height 29
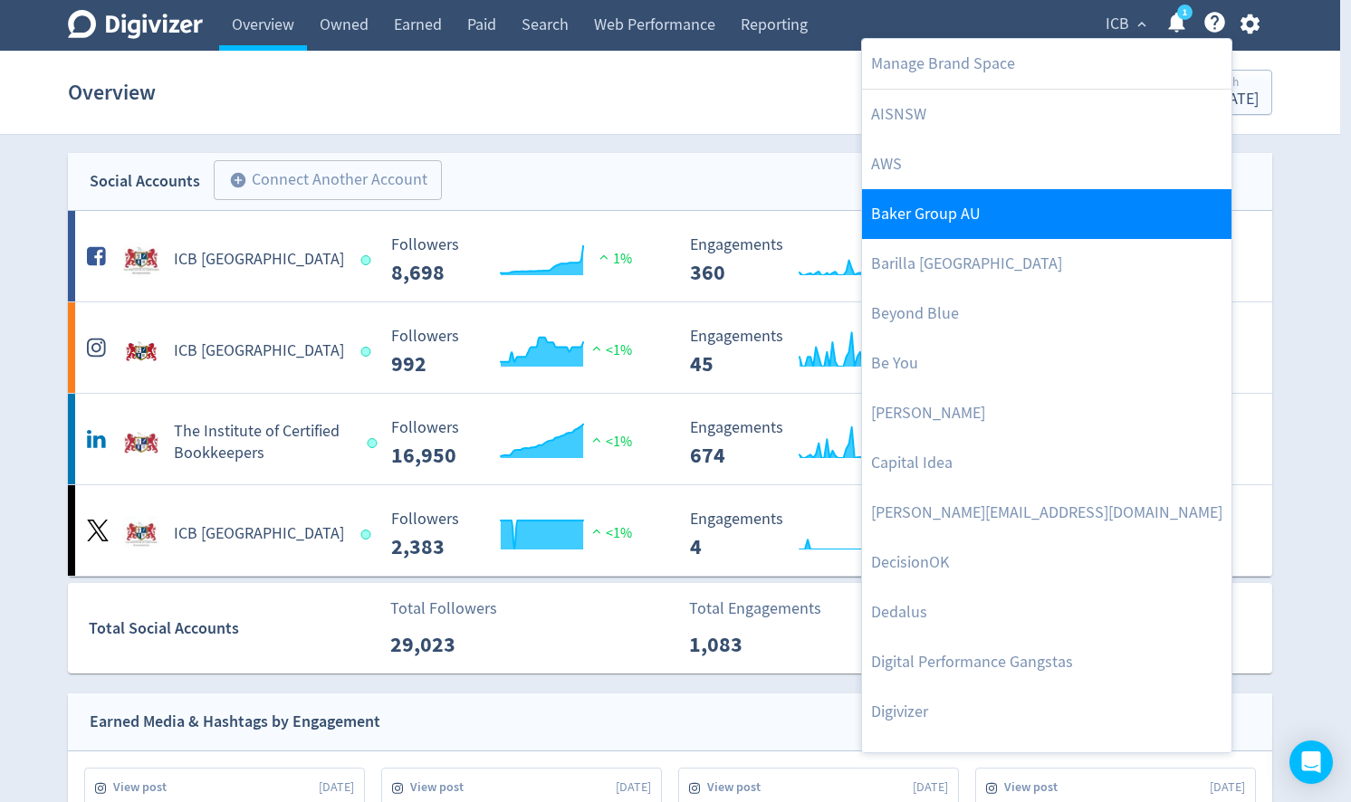
click at [927, 197] on link "Baker Group AU" at bounding box center [1047, 214] width 370 height 50
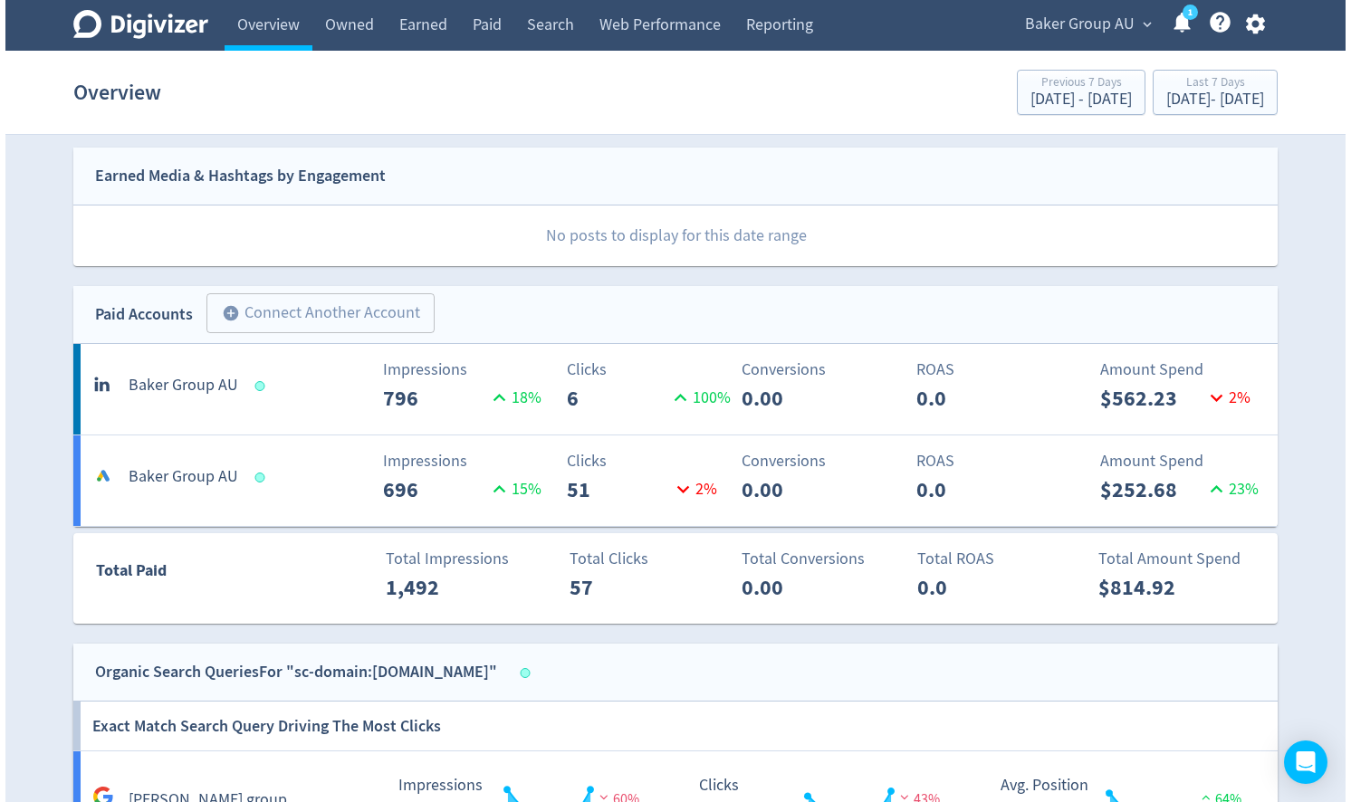
scroll to position [435, 0]
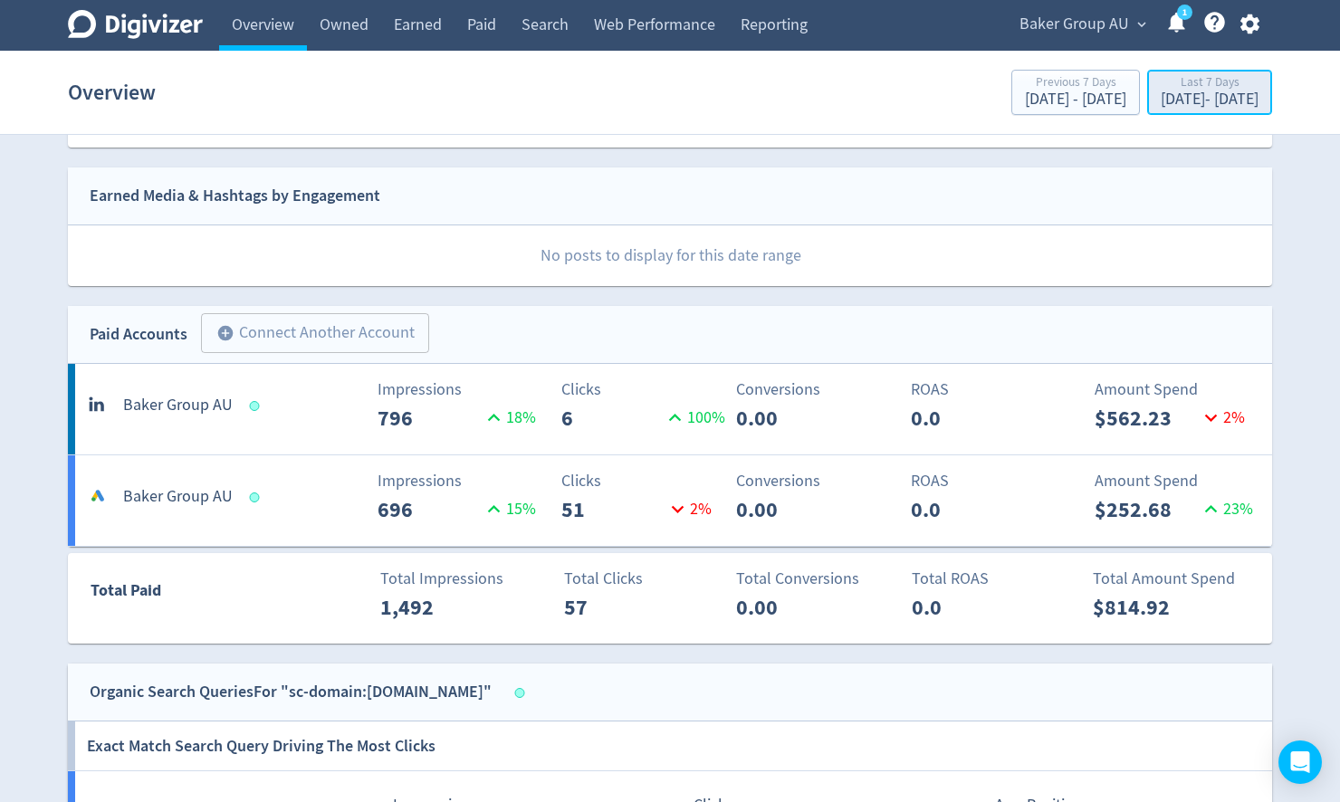
click at [1174, 92] on div "[DATE] - [DATE]" at bounding box center [1210, 99] width 98 height 16
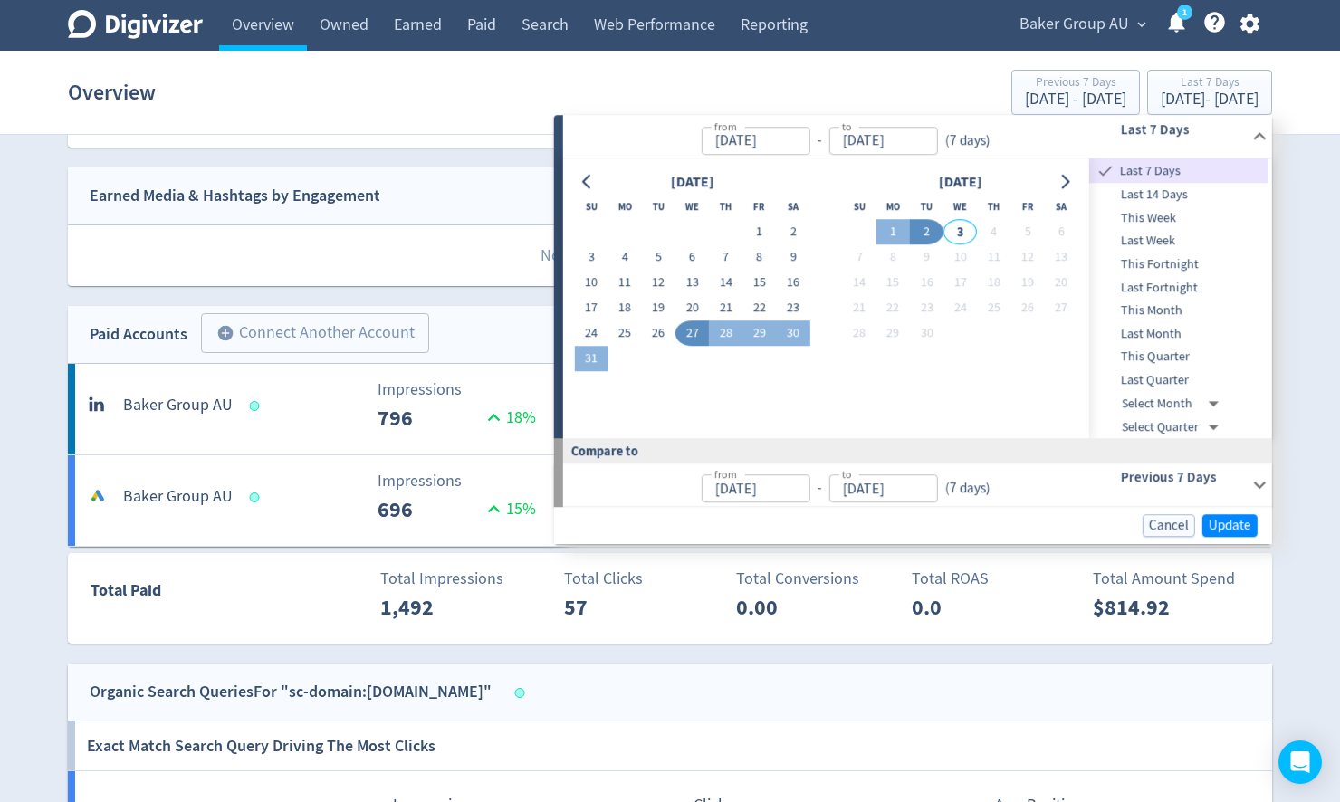
click at [1170, 328] on span "Last Month" at bounding box center [1179, 334] width 179 height 20
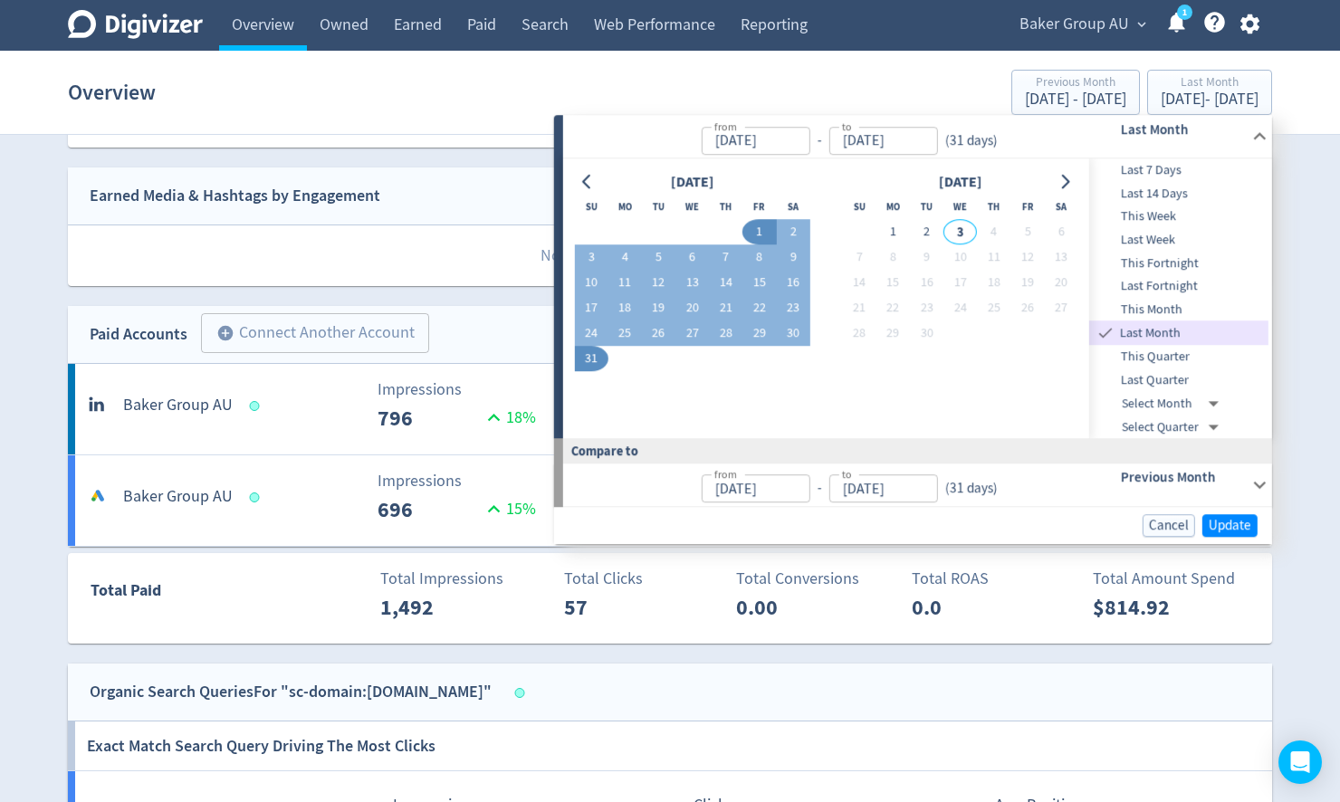
type input "[DATE]"
click at [1238, 525] on span "Update" at bounding box center [1230, 526] width 43 height 14
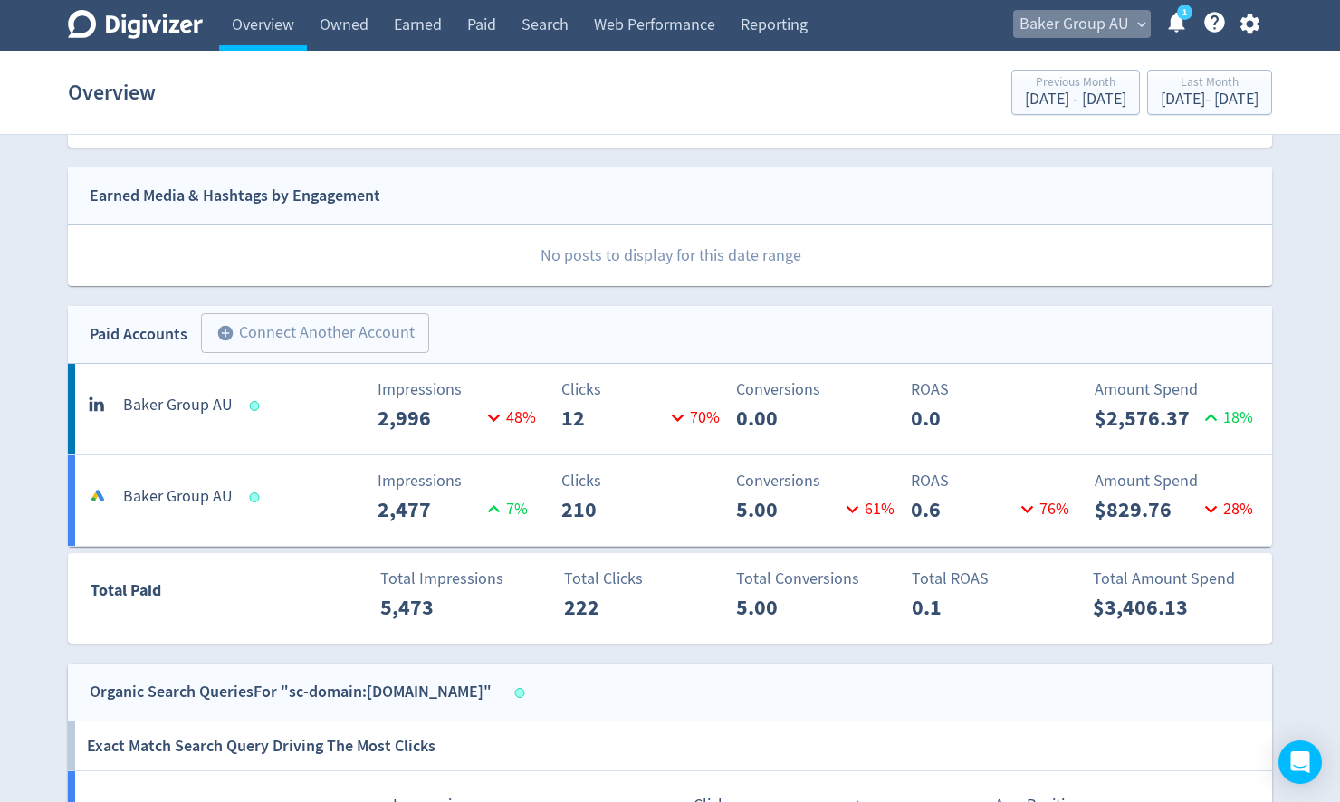
click at [1090, 19] on span "Baker Group AU" at bounding box center [1075, 24] width 110 height 29
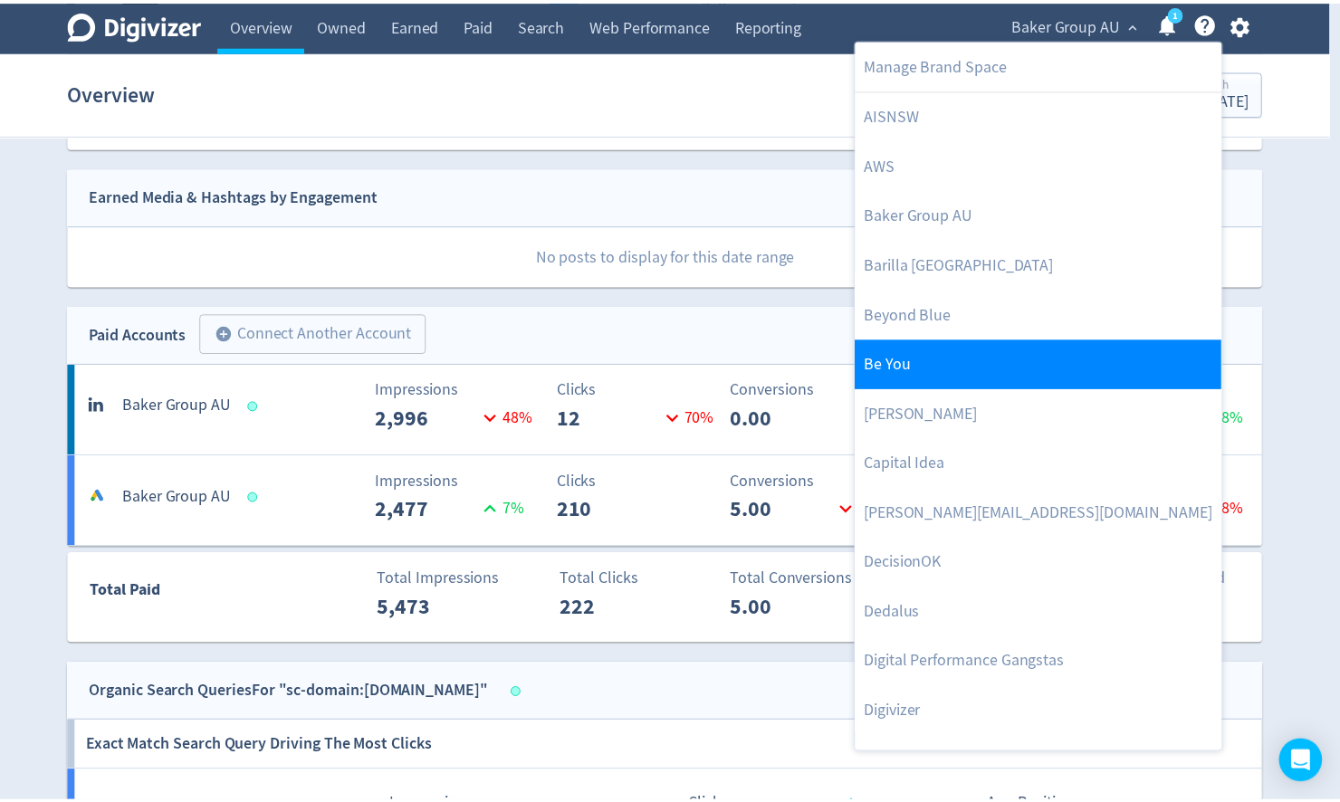
scroll to position [217, 0]
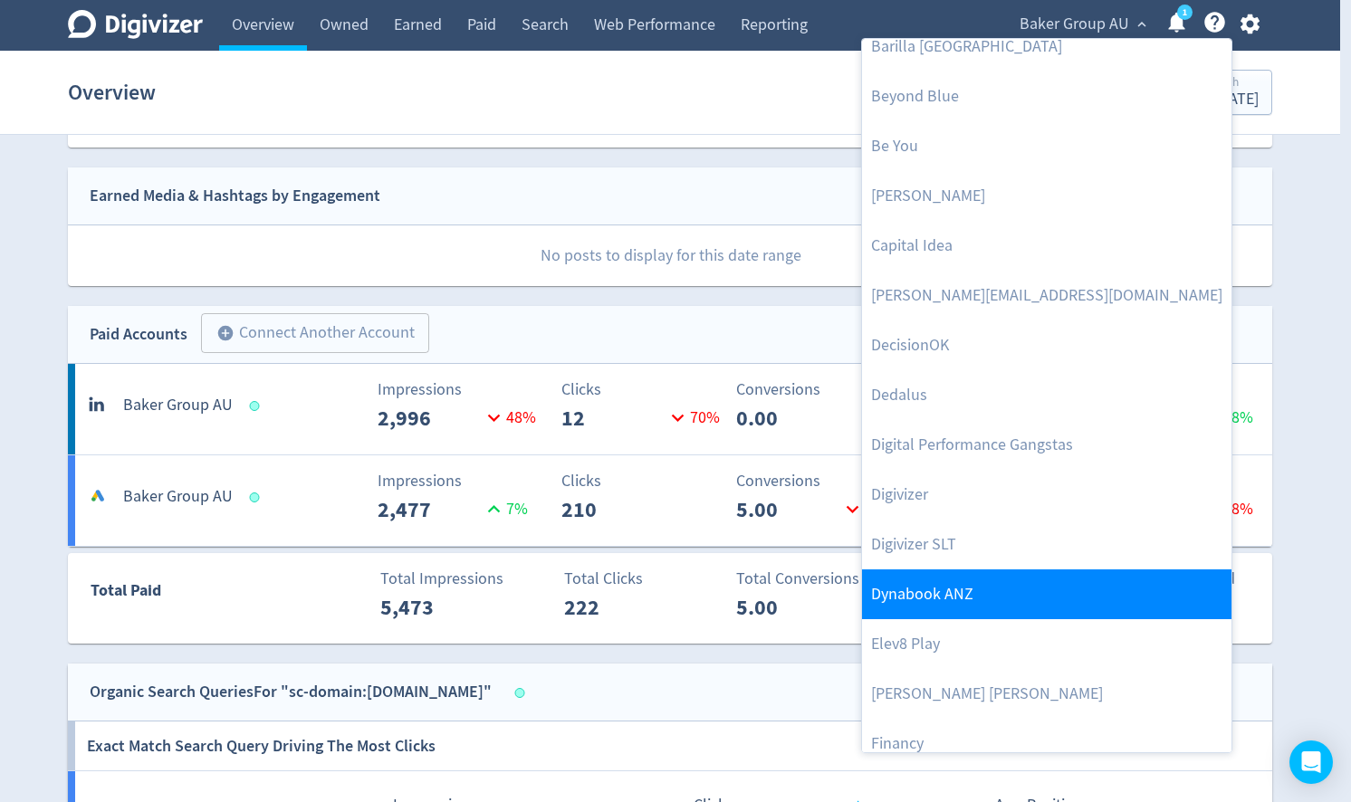
click at [969, 604] on link "Dynabook ANZ" at bounding box center [1047, 595] width 370 height 50
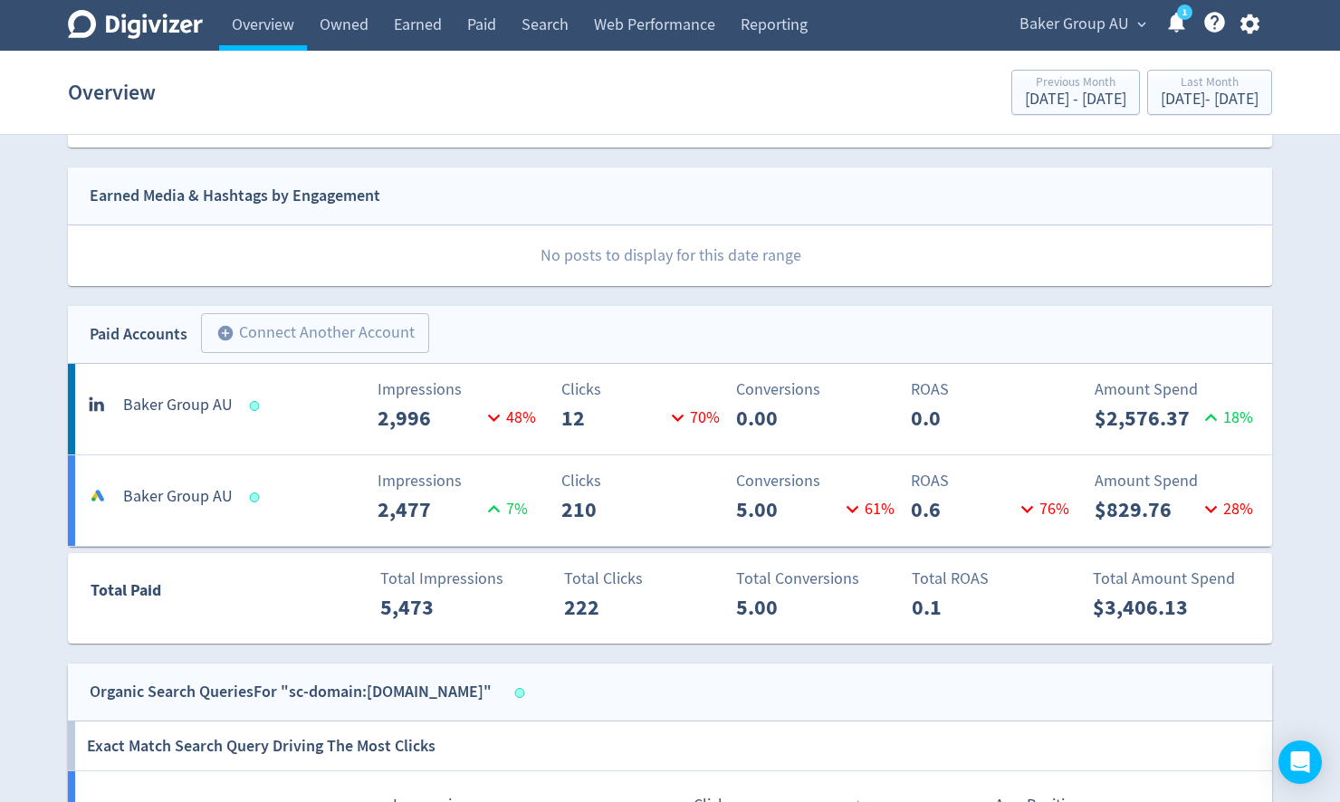
scroll to position [0, 0]
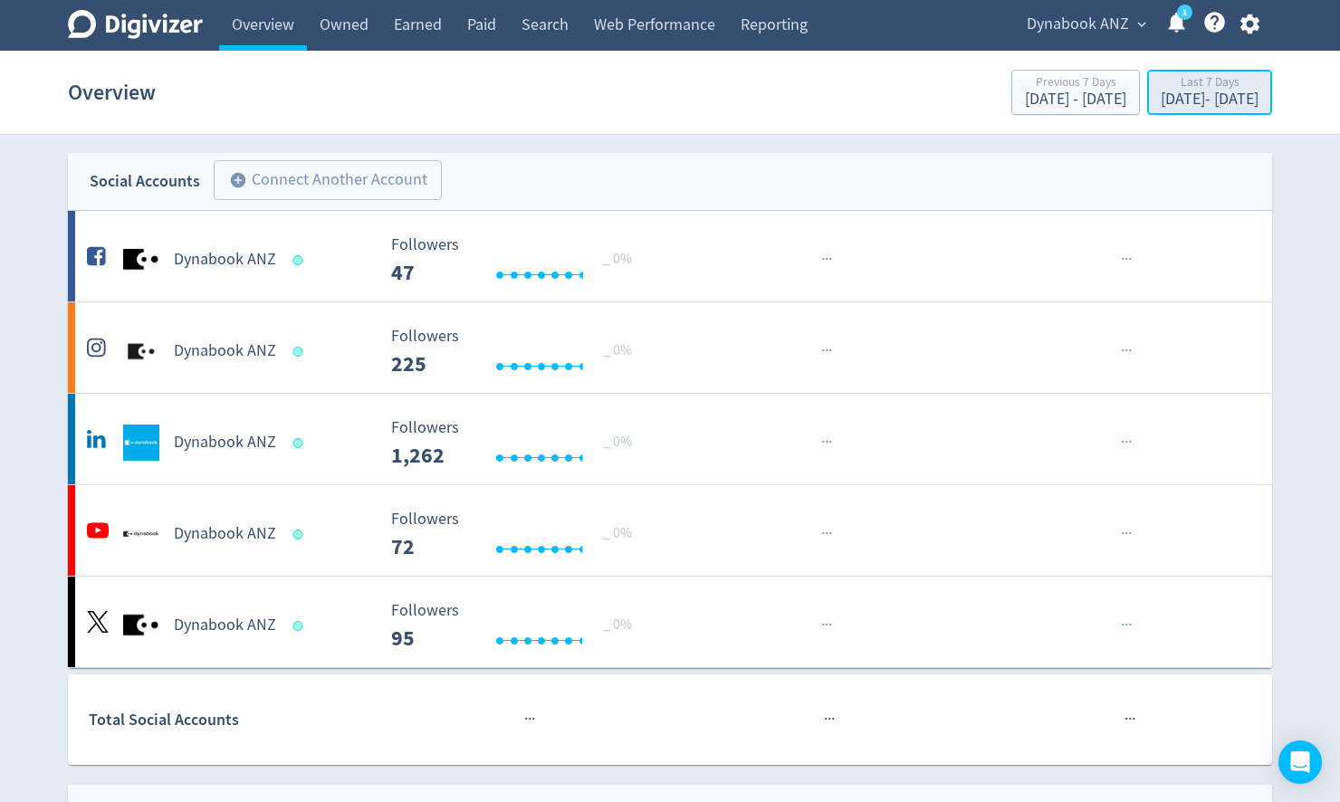
click at [1161, 92] on div "[DATE] - [DATE]" at bounding box center [1210, 99] width 98 height 16
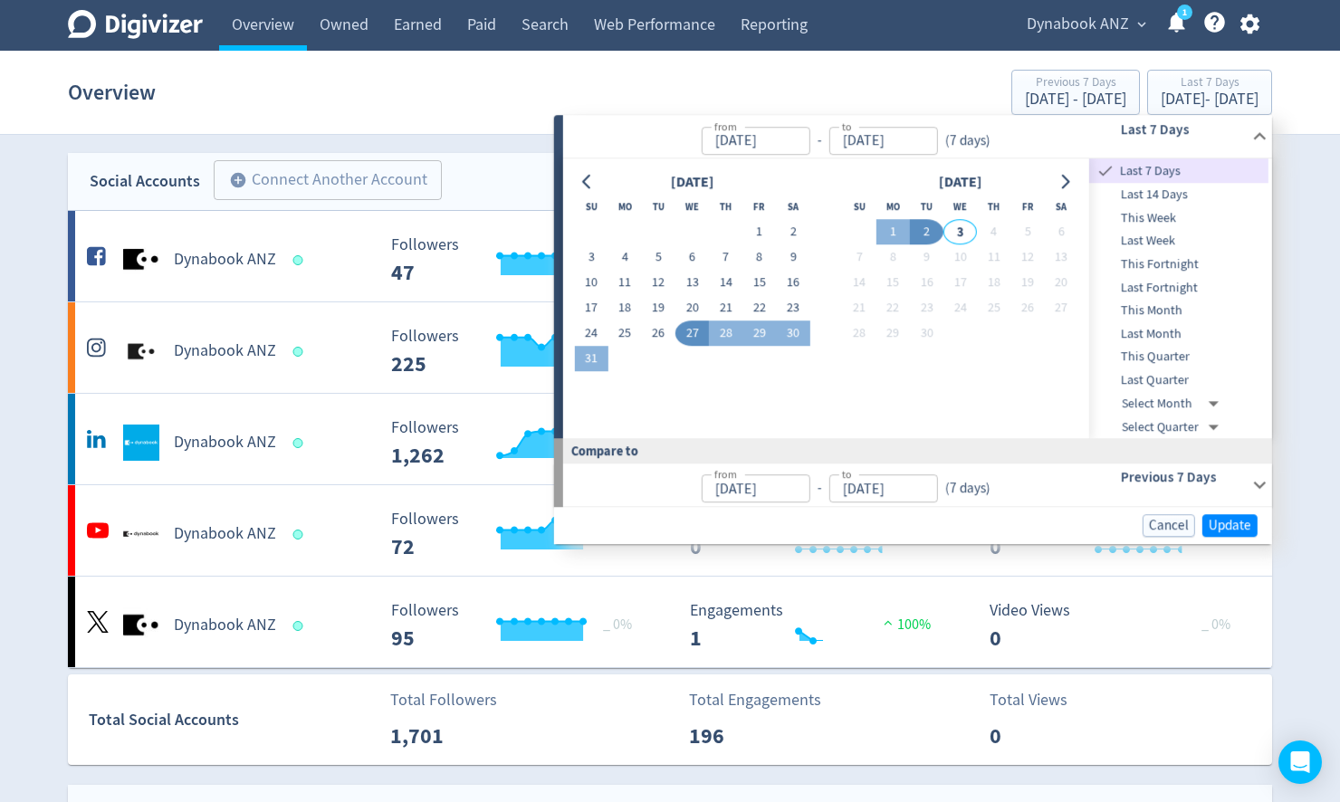
click at [1159, 330] on span "Last Month" at bounding box center [1179, 334] width 179 height 20
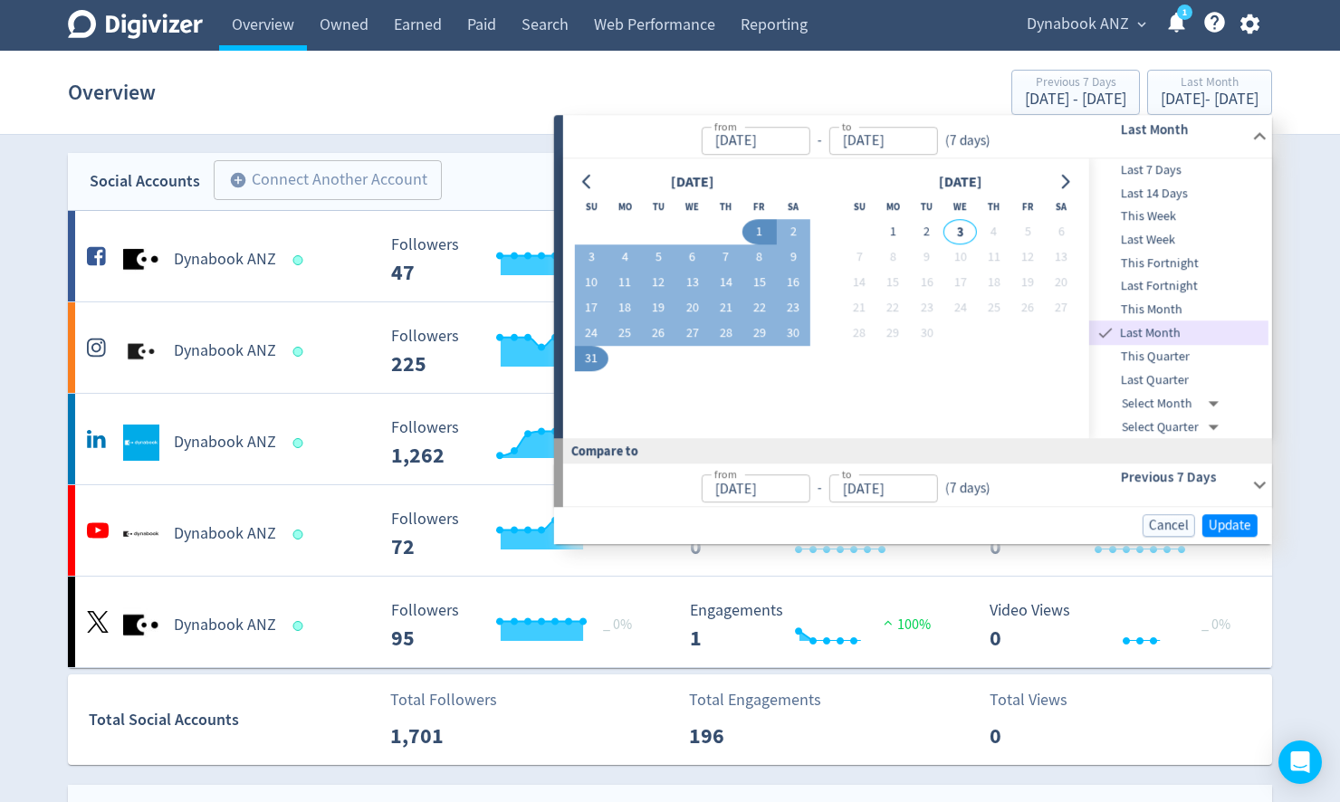
type input "[DATE]"
click at [1238, 534] on button "Update" at bounding box center [1230, 525] width 55 height 23
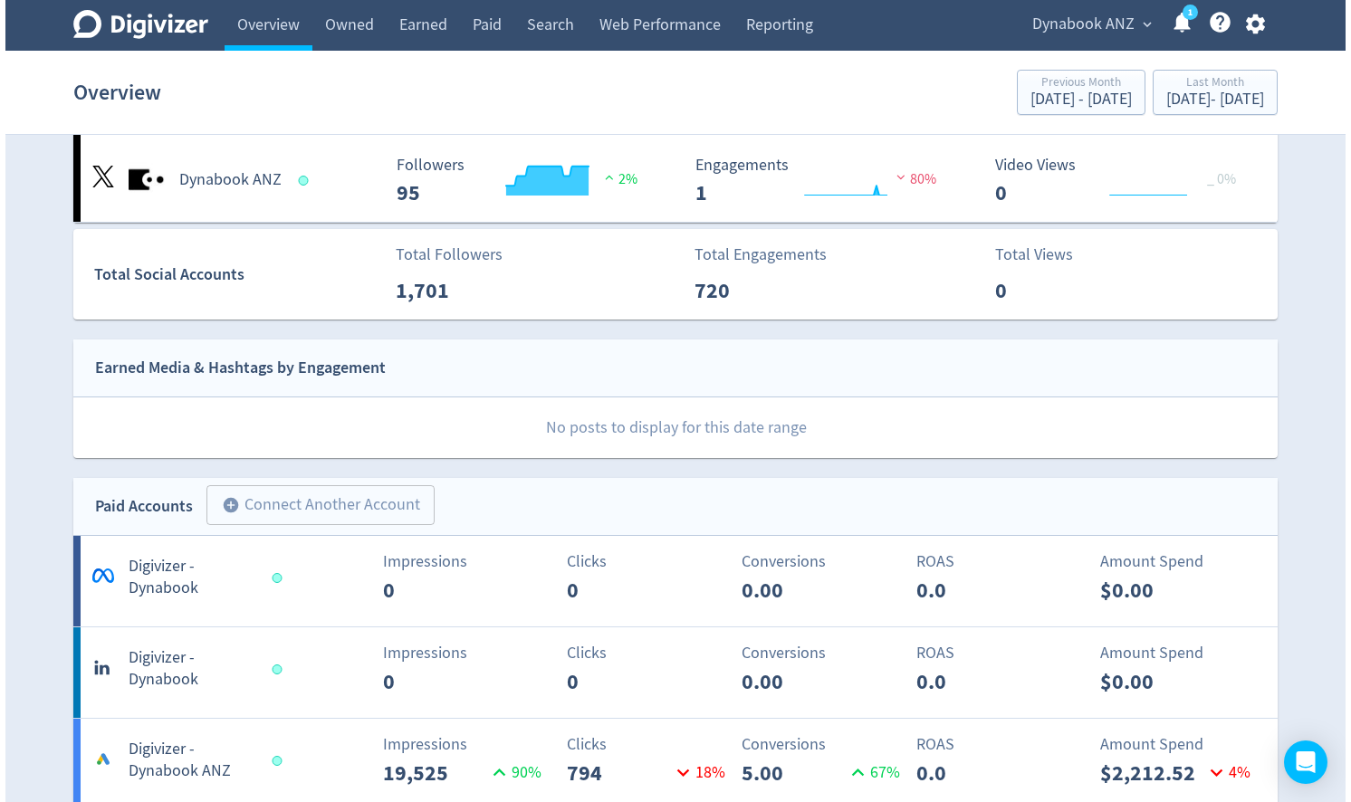
scroll to position [652, 0]
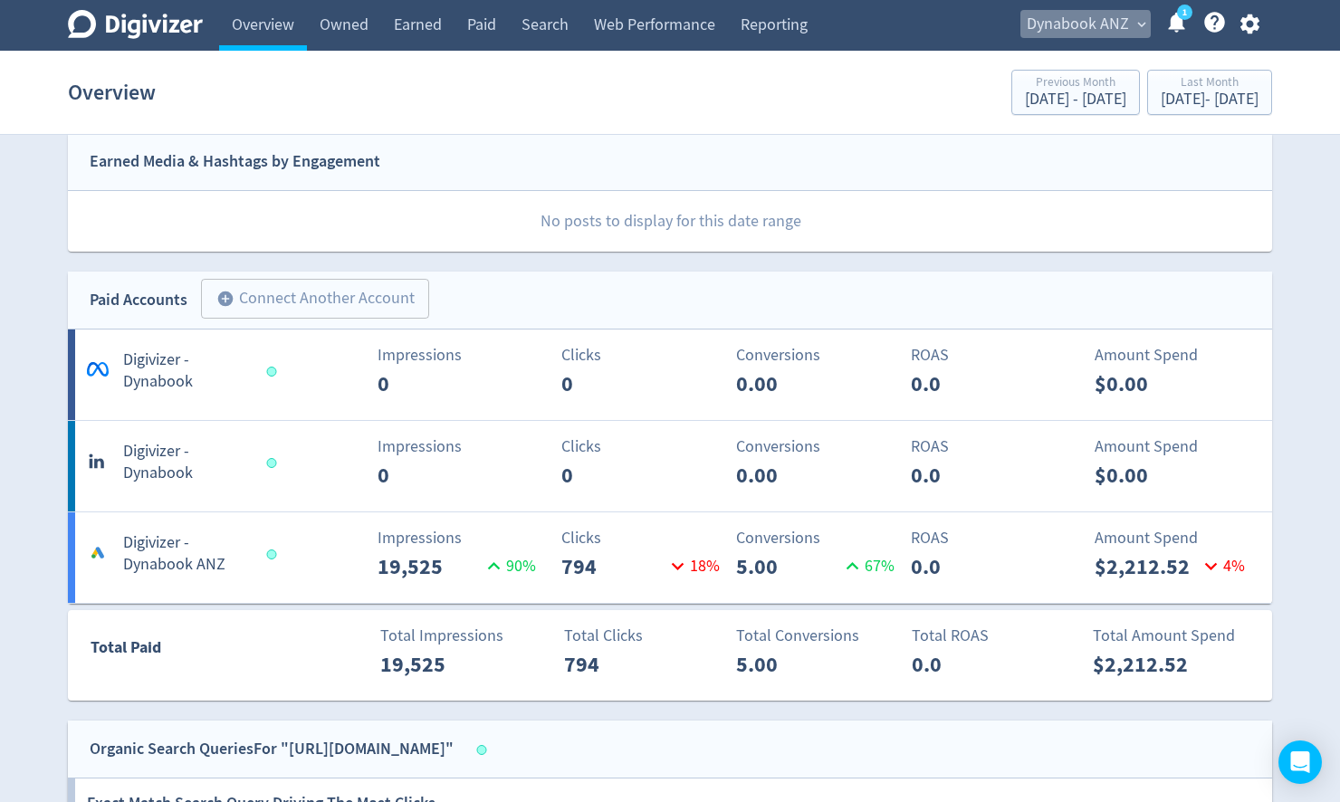
click at [1080, 25] on span "Dynabook ANZ" at bounding box center [1078, 24] width 102 height 29
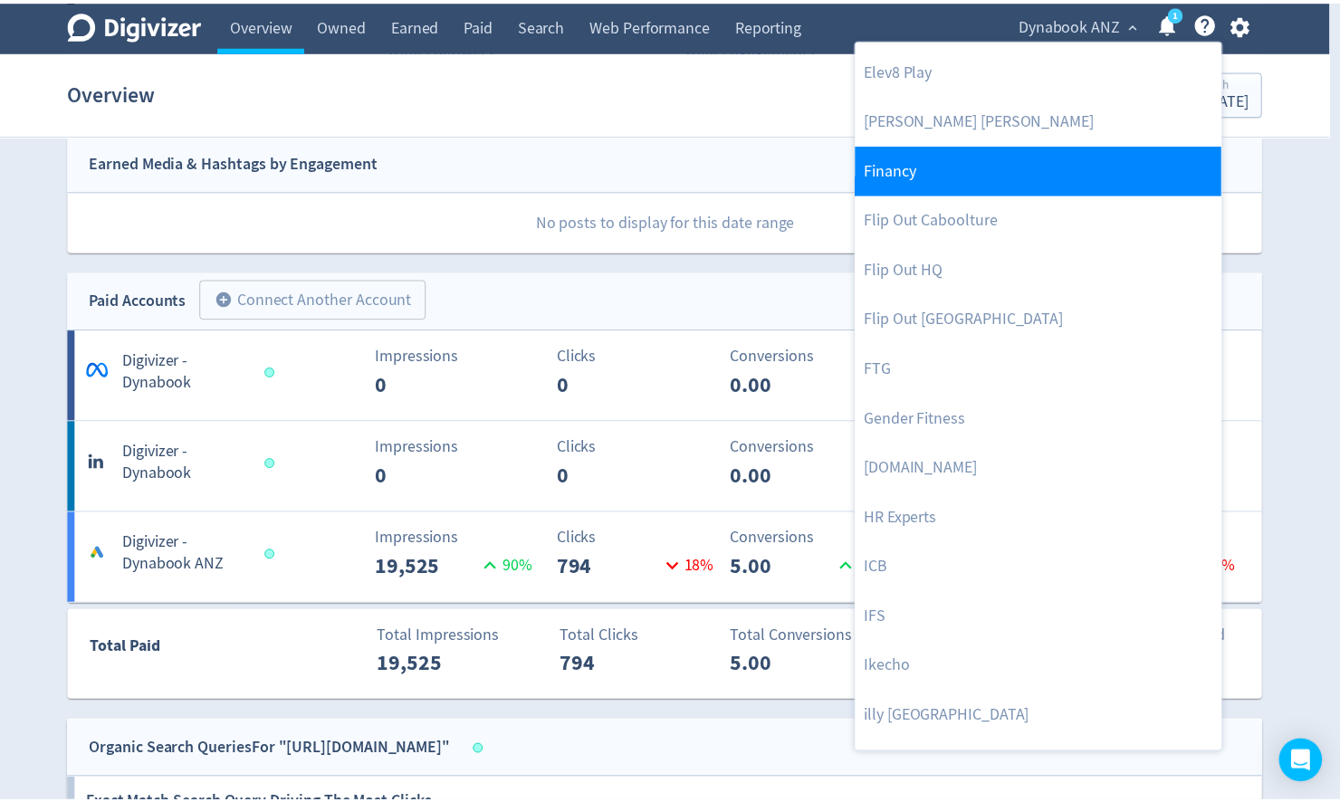
scroll to position [797, 0]
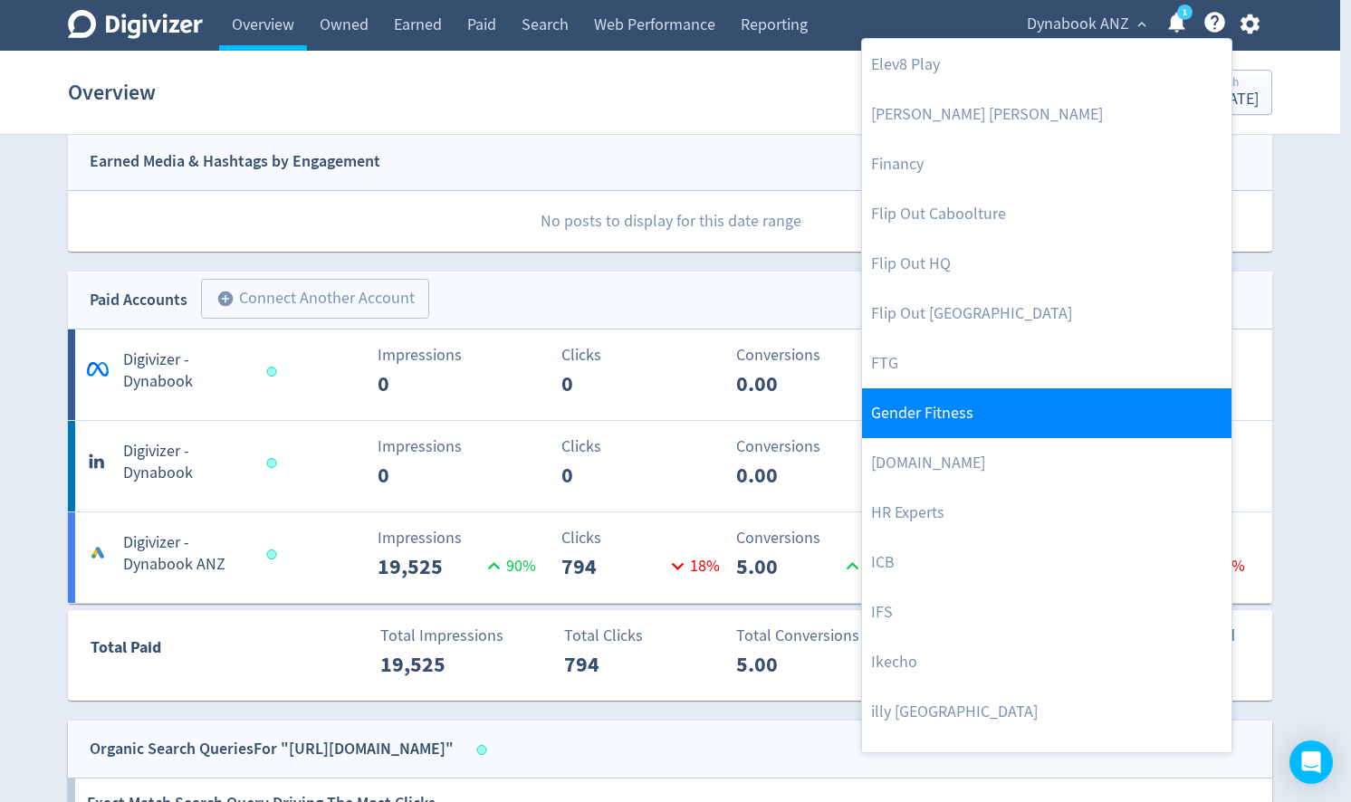
click at [935, 405] on link "Gender Fitness" at bounding box center [1047, 414] width 370 height 50
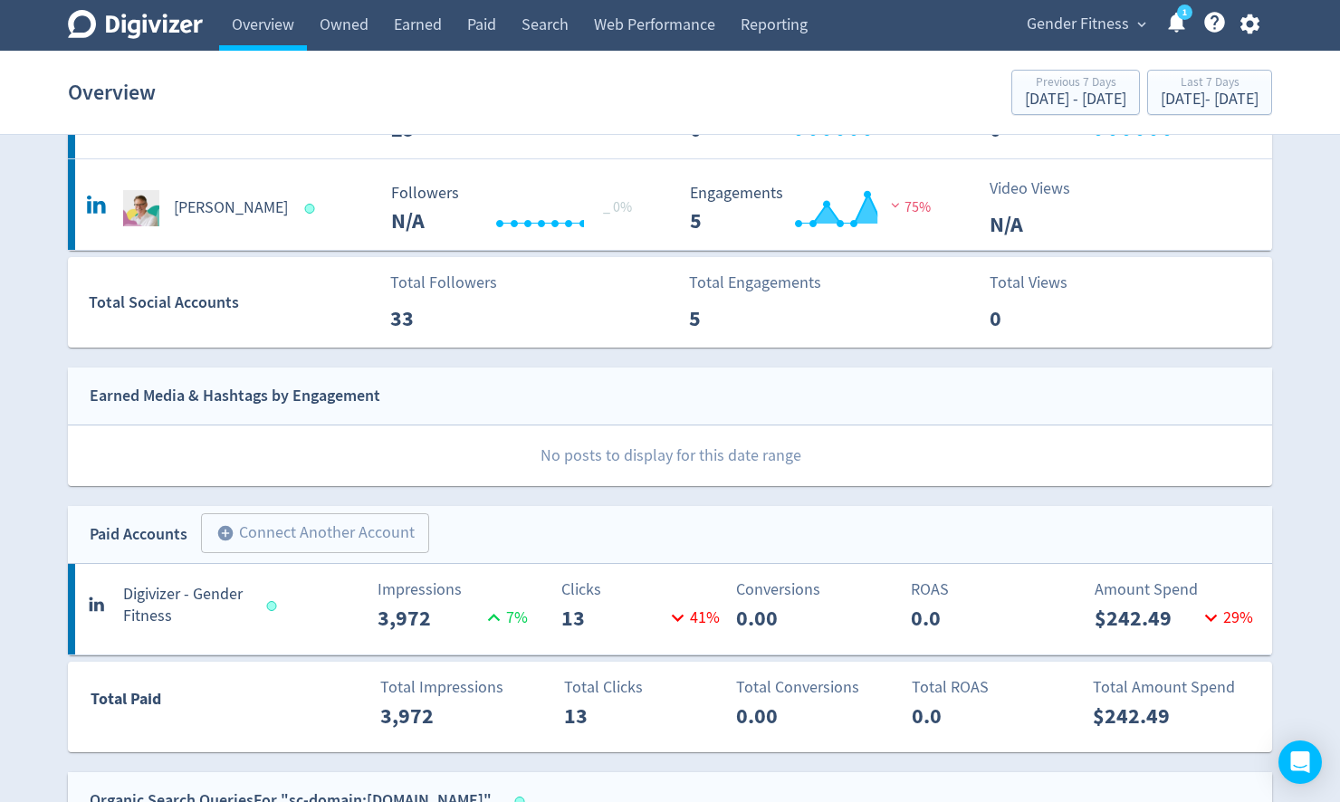
scroll to position [435, 0]
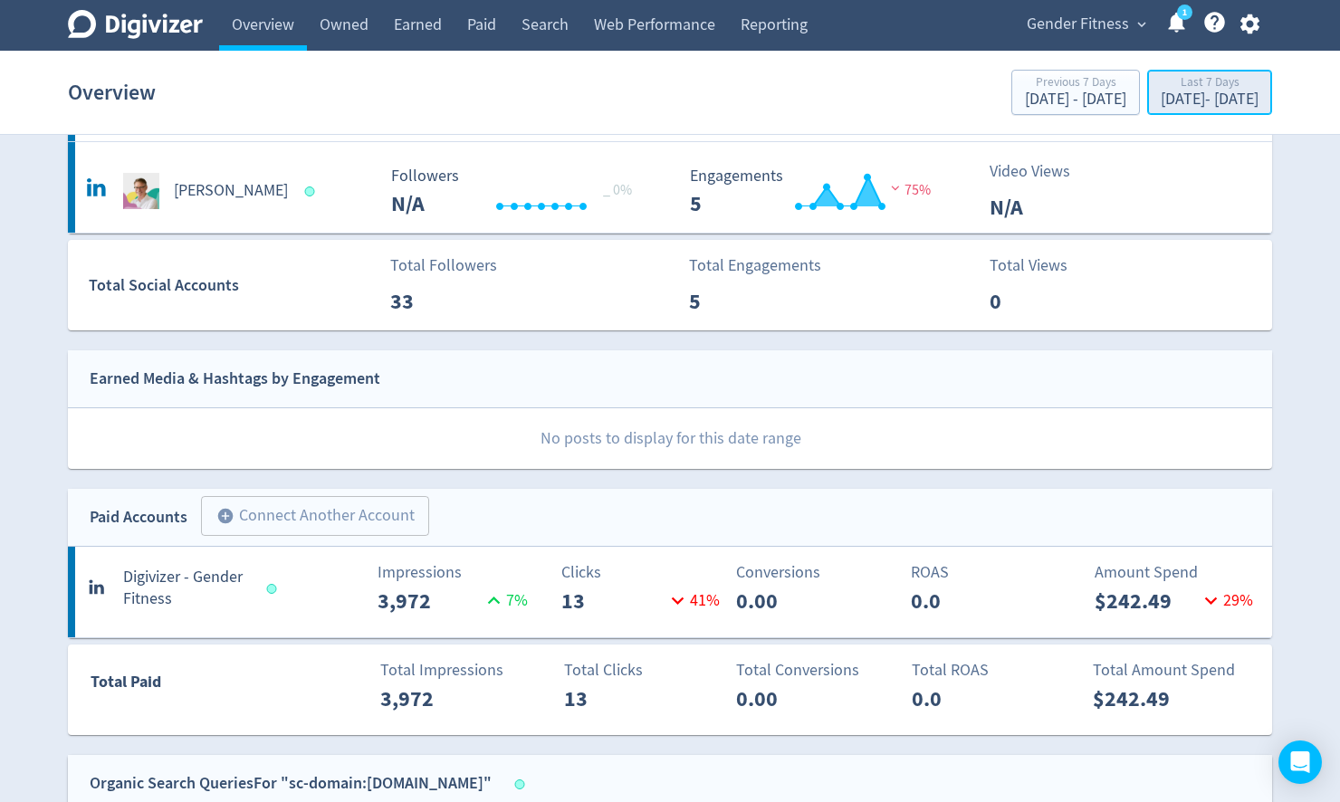
click at [1161, 97] on div "[DATE] - [DATE]" at bounding box center [1210, 99] width 98 height 16
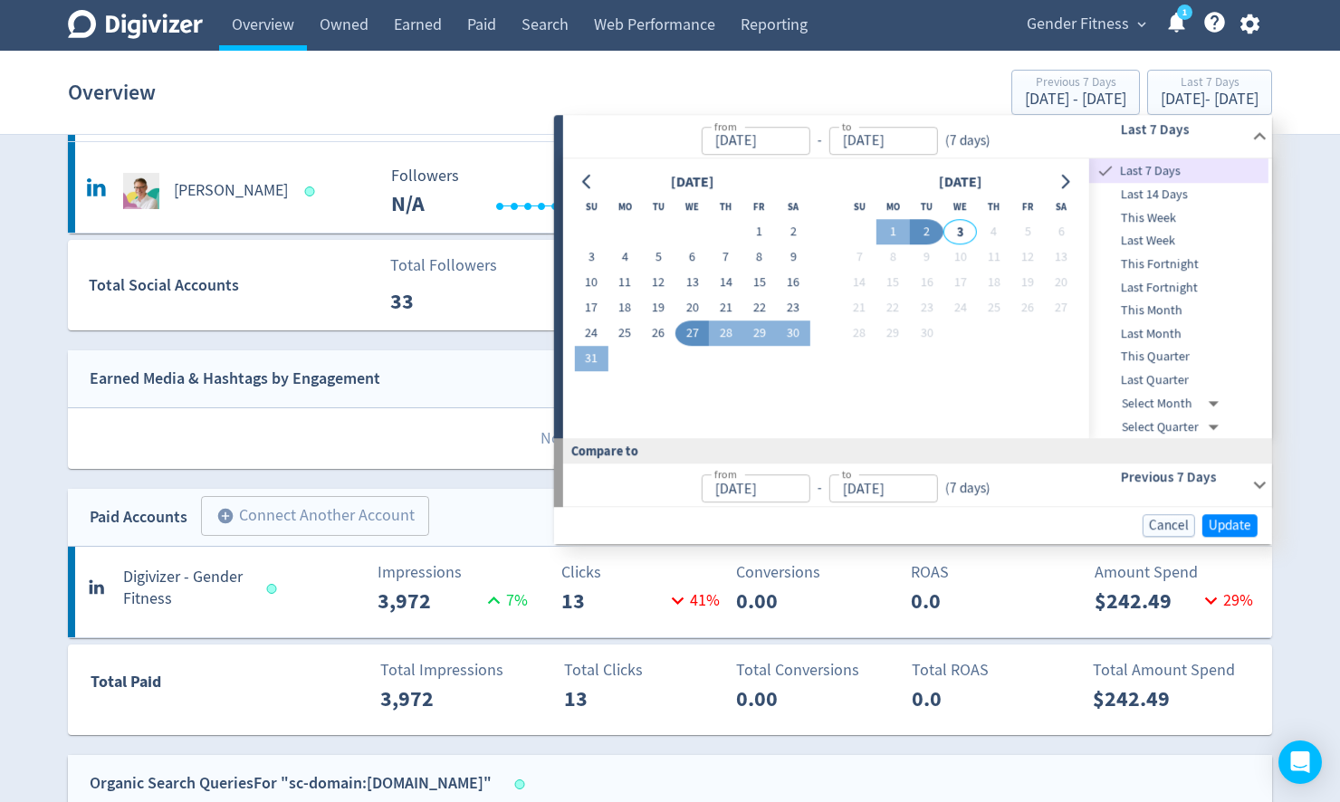
click at [1154, 329] on span "Last Month" at bounding box center [1179, 334] width 179 height 20
type input "[DATE]"
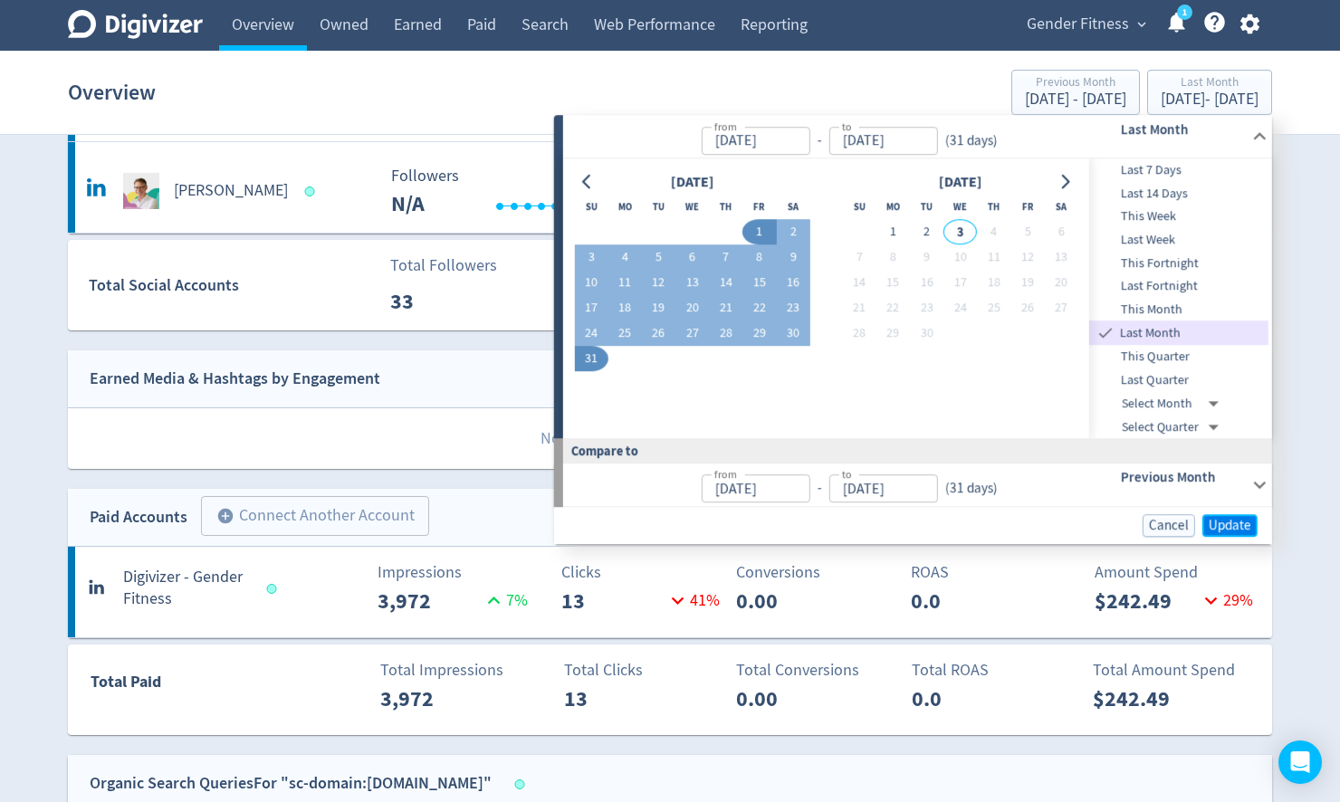
click at [1214, 515] on button "Update" at bounding box center [1230, 525] width 55 height 23
